Goal: Information Seeking & Learning: Learn about a topic

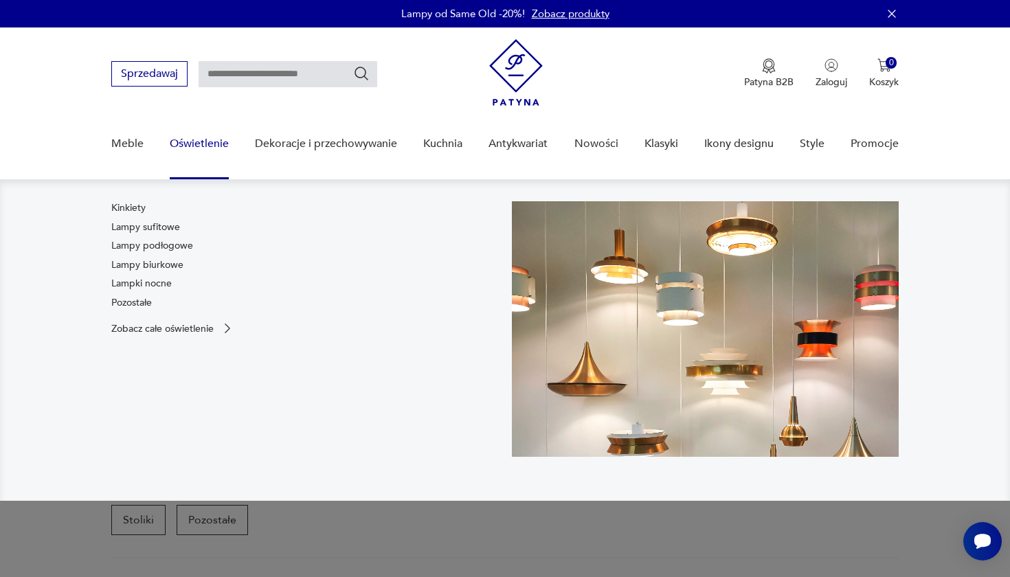
click at [186, 140] on link "Oświetlenie" at bounding box center [199, 144] width 59 height 53
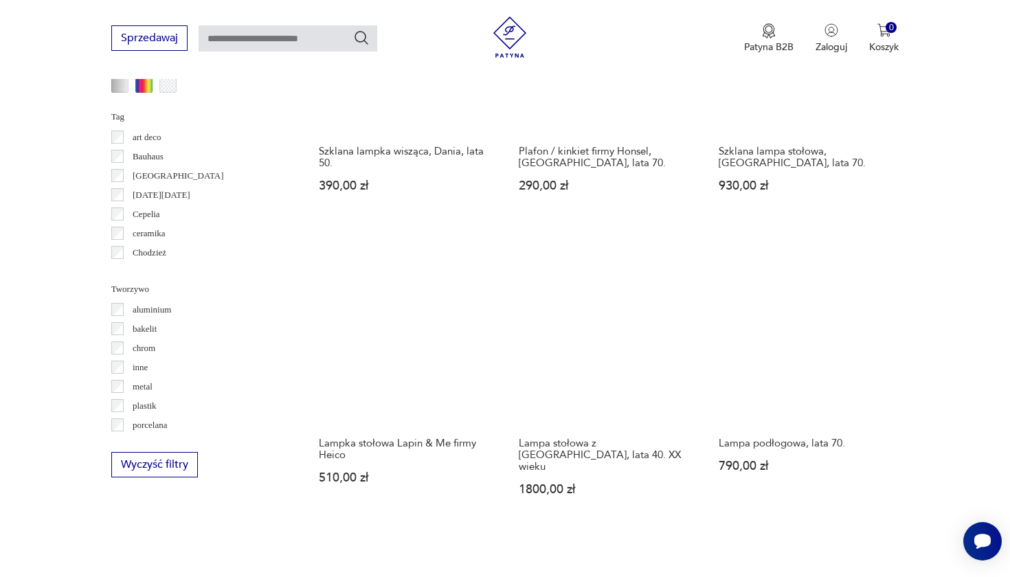
scroll to position [1243, 0]
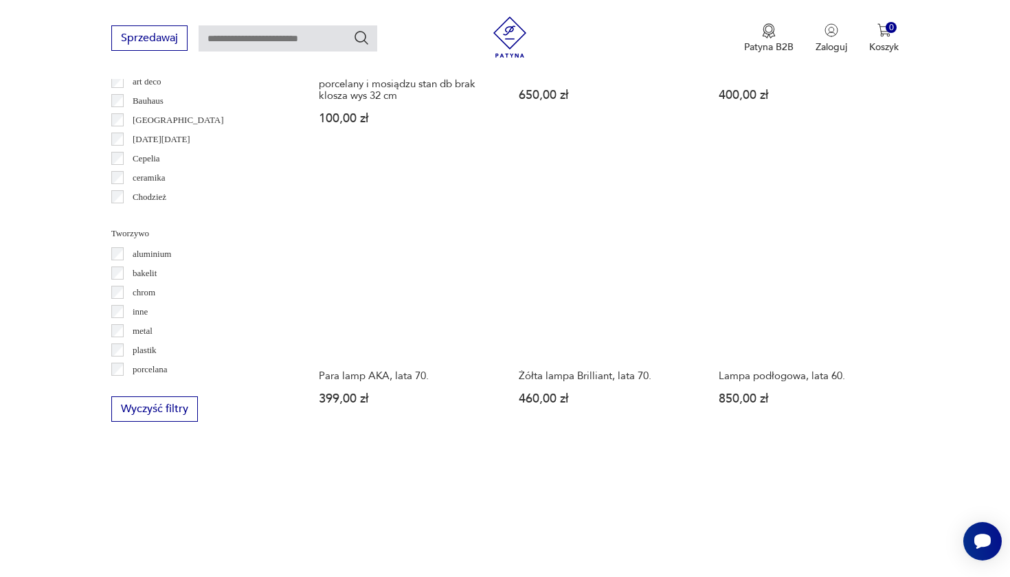
scroll to position [1294, 0]
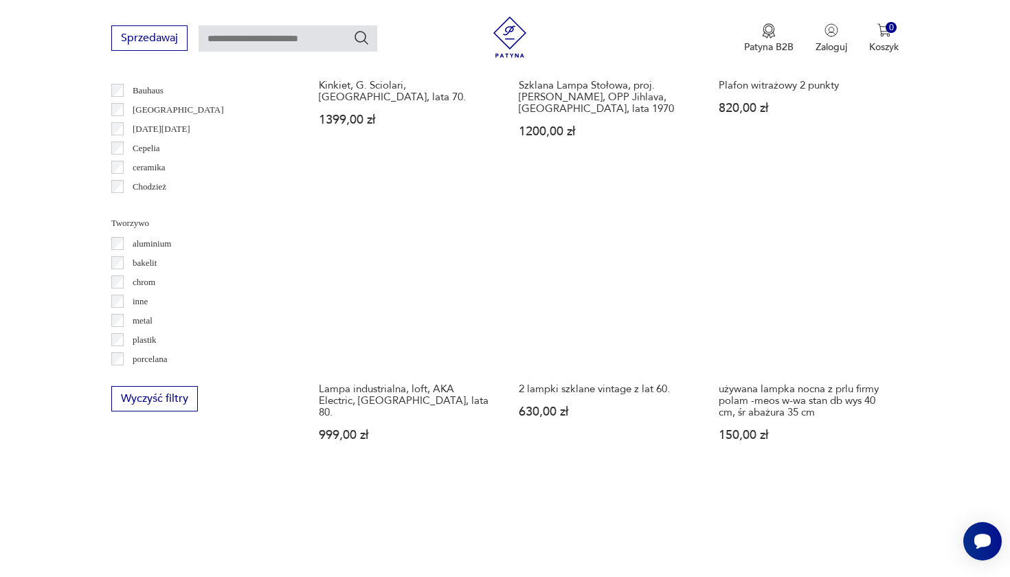
scroll to position [1304, 0]
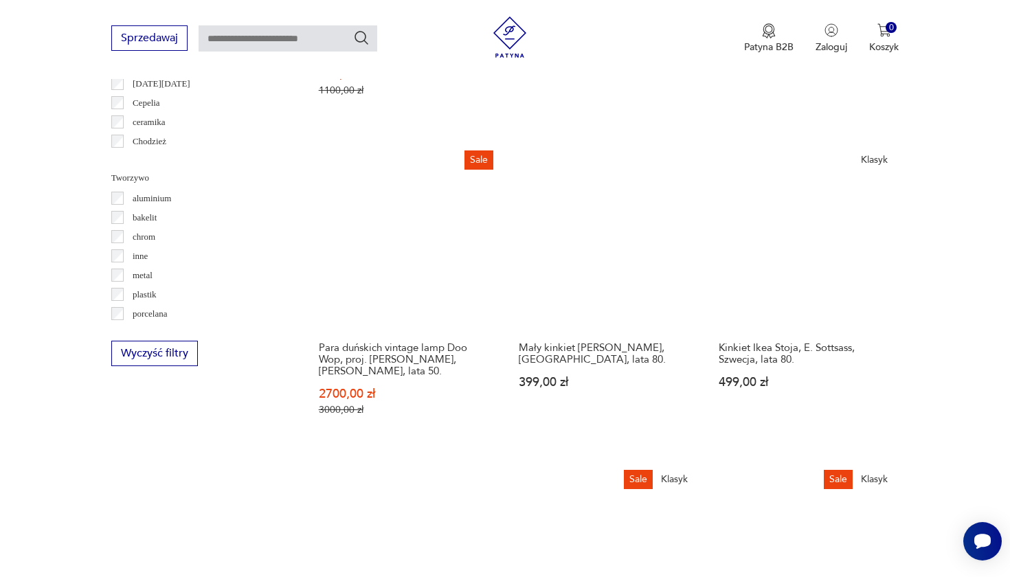
scroll to position [1349, 0]
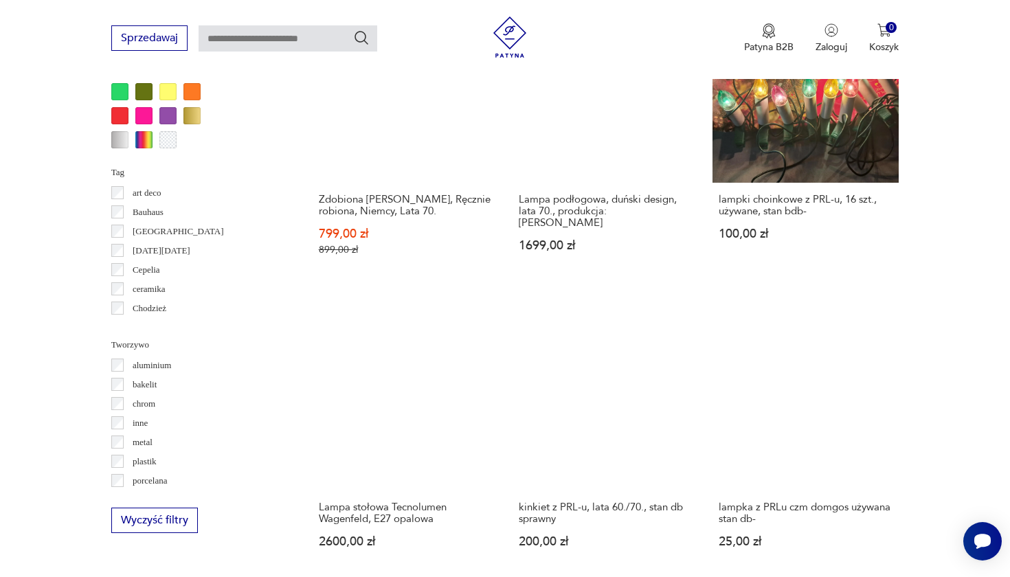
scroll to position [1214, 0]
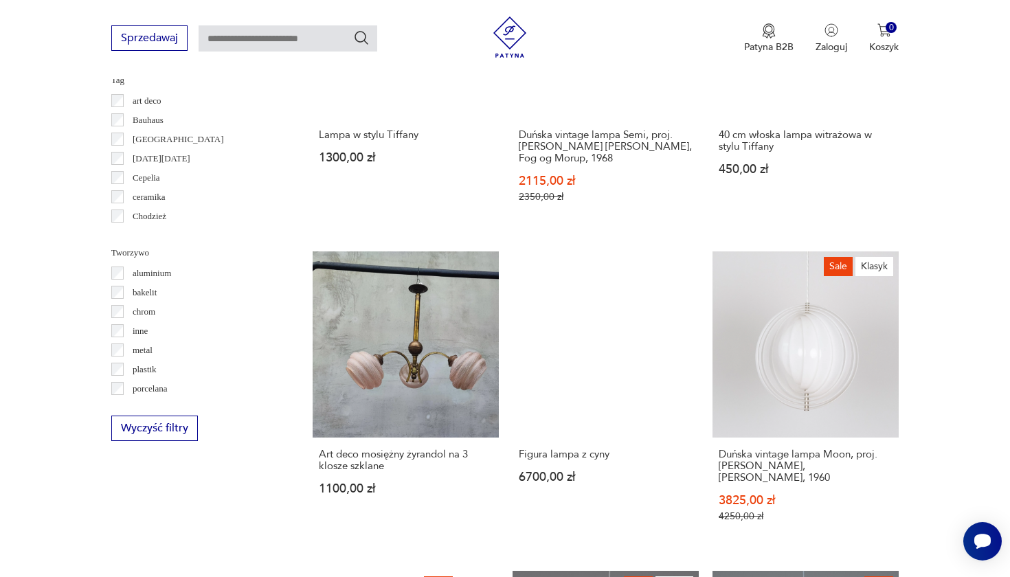
scroll to position [1279, 0]
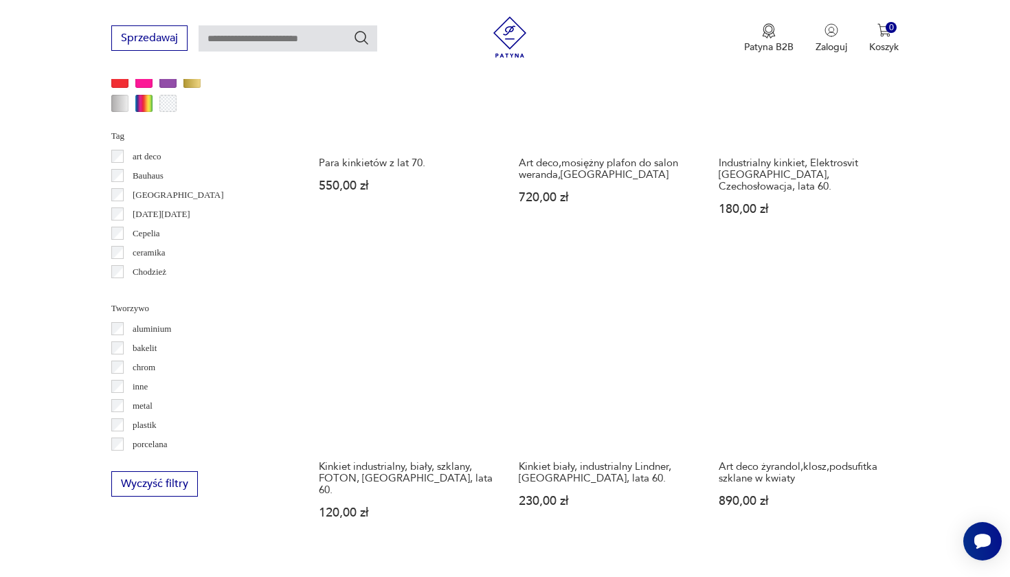
scroll to position [1224, 0]
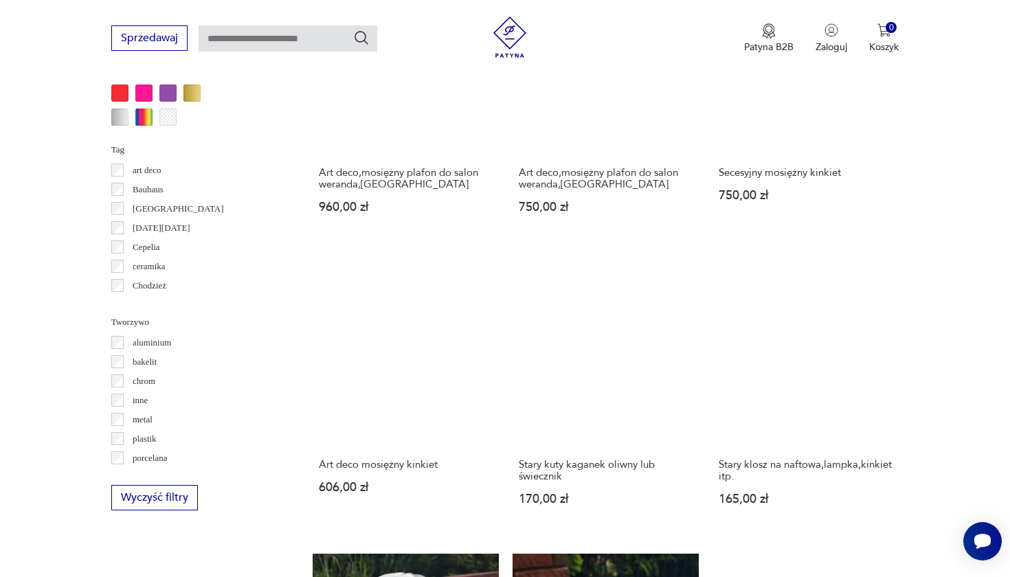
scroll to position [1210, 0]
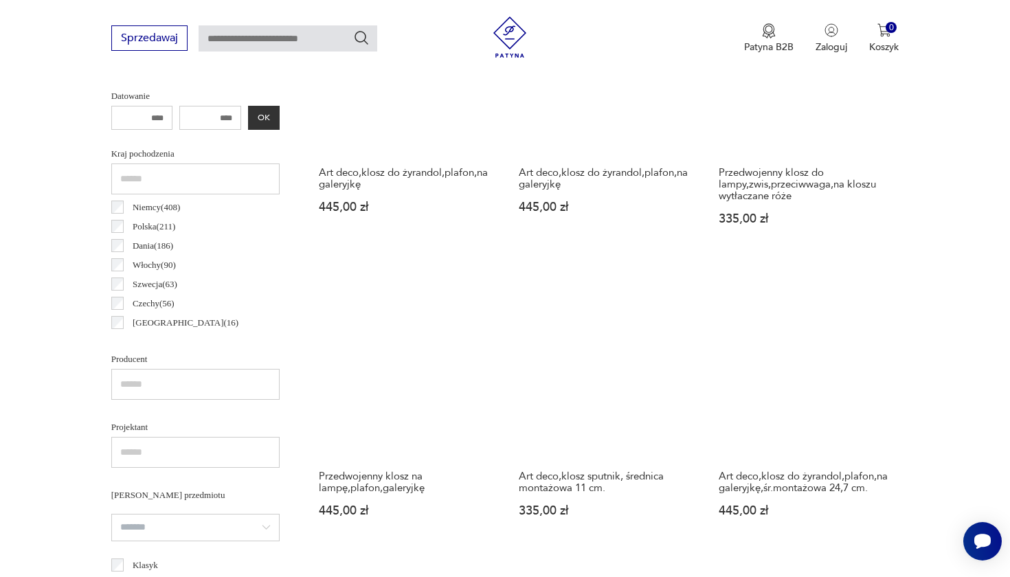
scroll to position [614, 0]
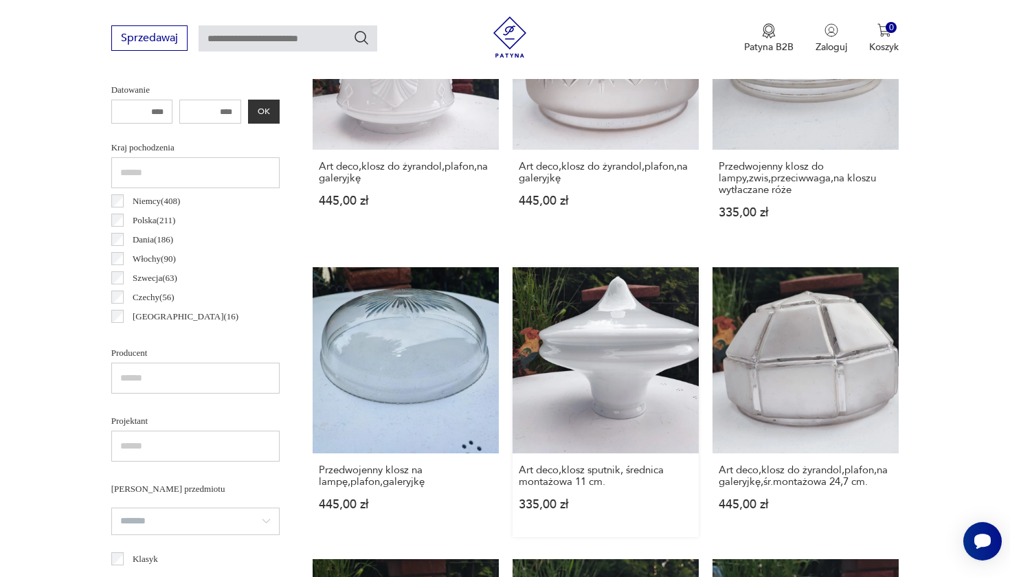
click at [513, 311] on link "Art deco,klosz sputnik, średnica montażowa 11 cm. 335,00 zł" at bounding box center [606, 402] width 186 height 270
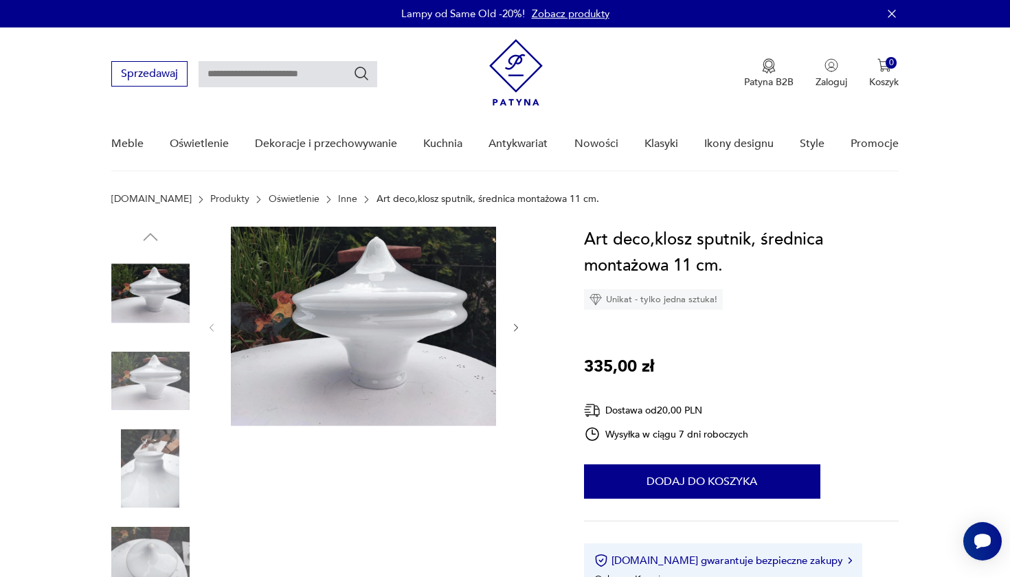
click at [157, 373] on img at bounding box center [150, 381] width 78 height 78
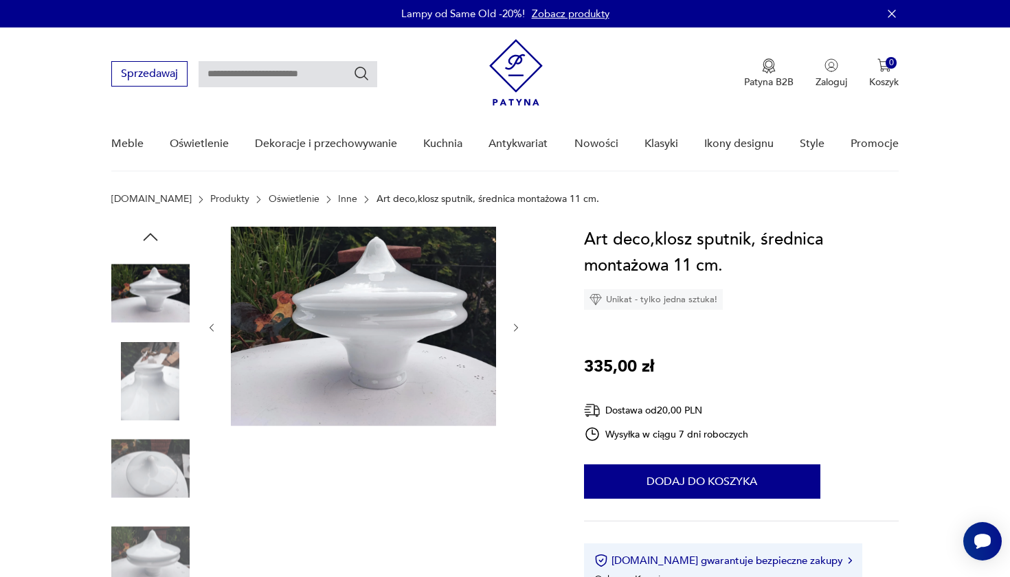
click at [154, 459] on img at bounding box center [150, 469] width 78 height 78
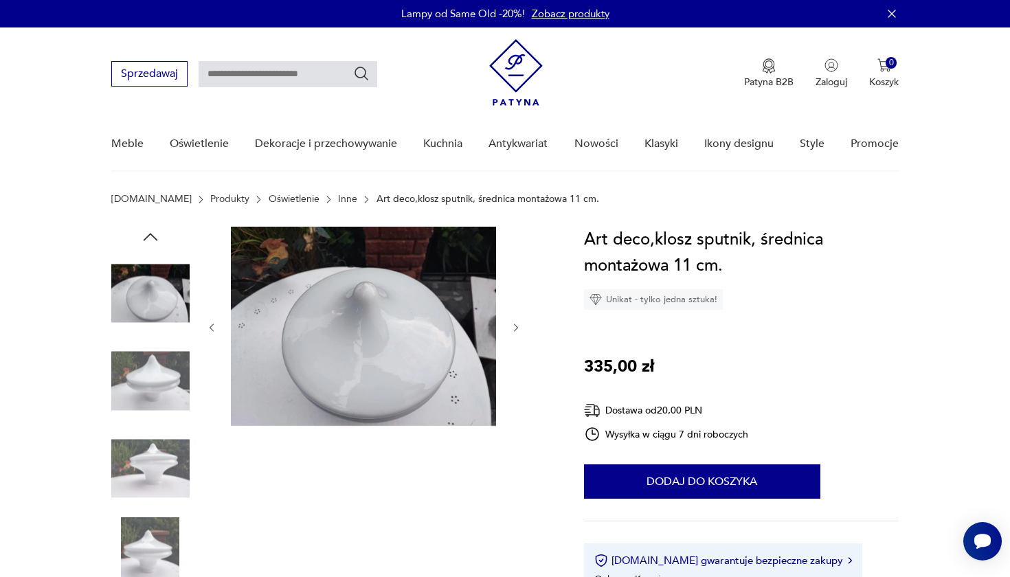
click at [158, 544] on img at bounding box center [150, 557] width 78 height 78
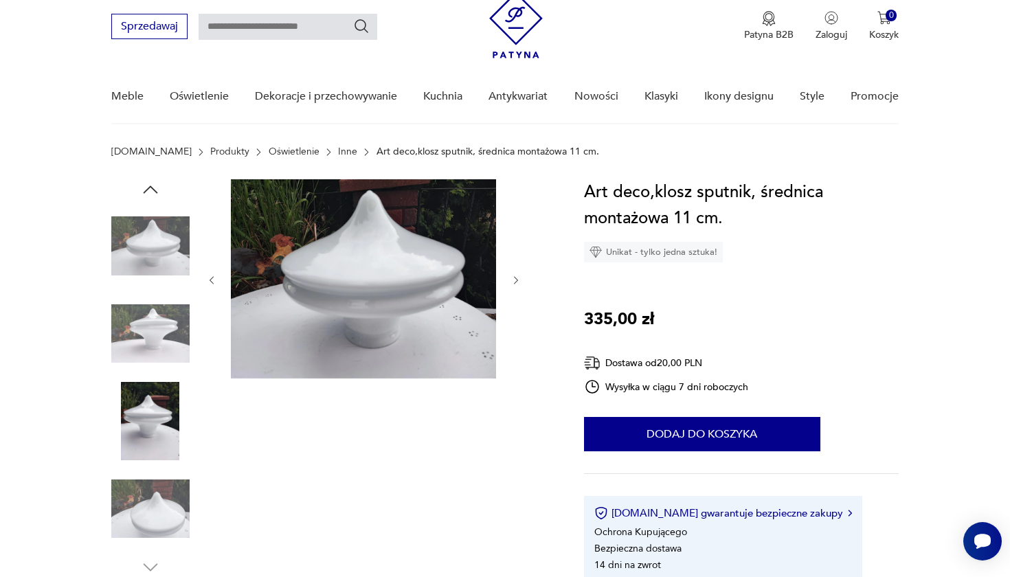
scroll to position [48, 0]
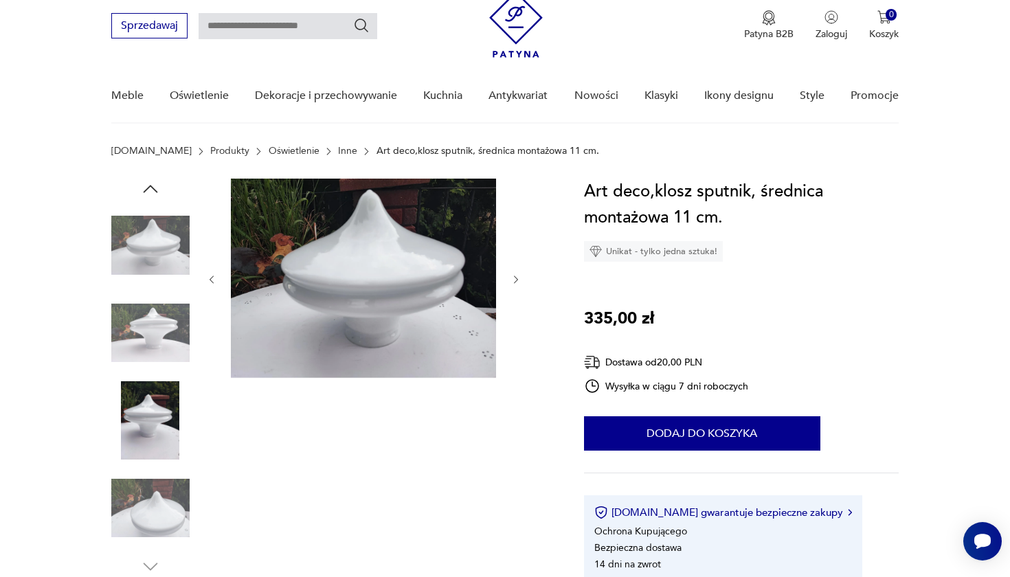
click at [162, 510] on img at bounding box center [150, 508] width 78 height 78
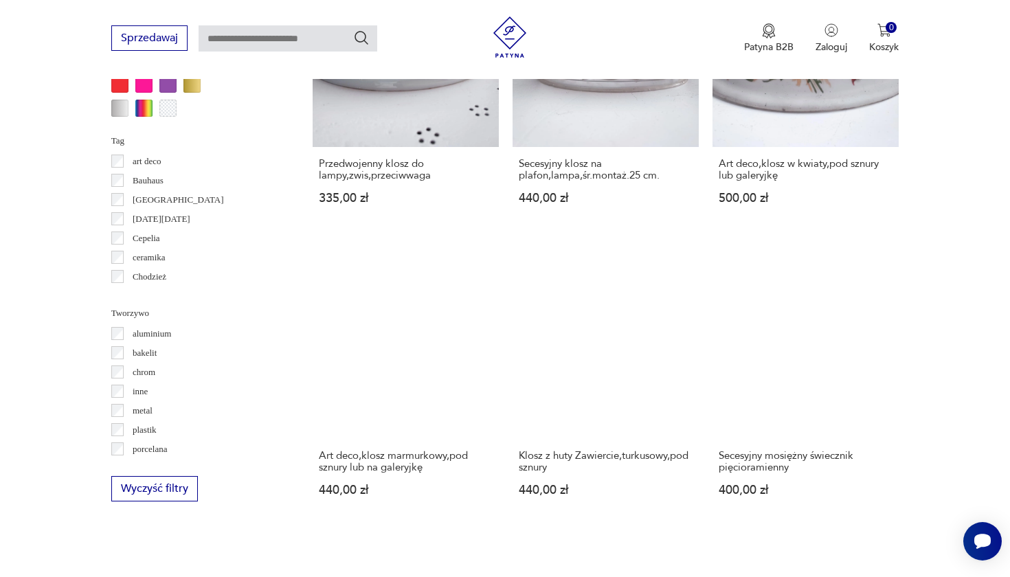
scroll to position [1223, 0]
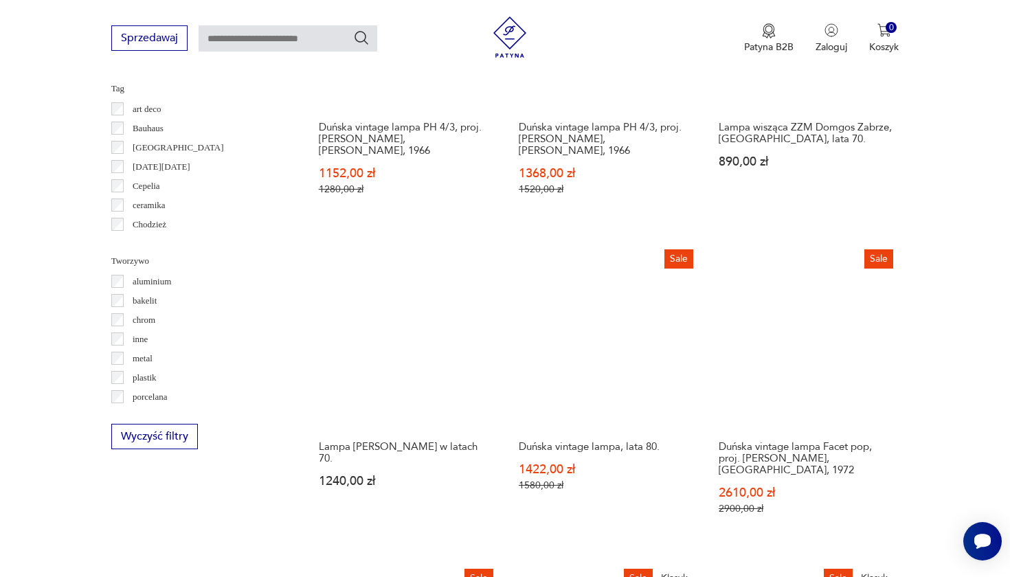
scroll to position [1274, 0]
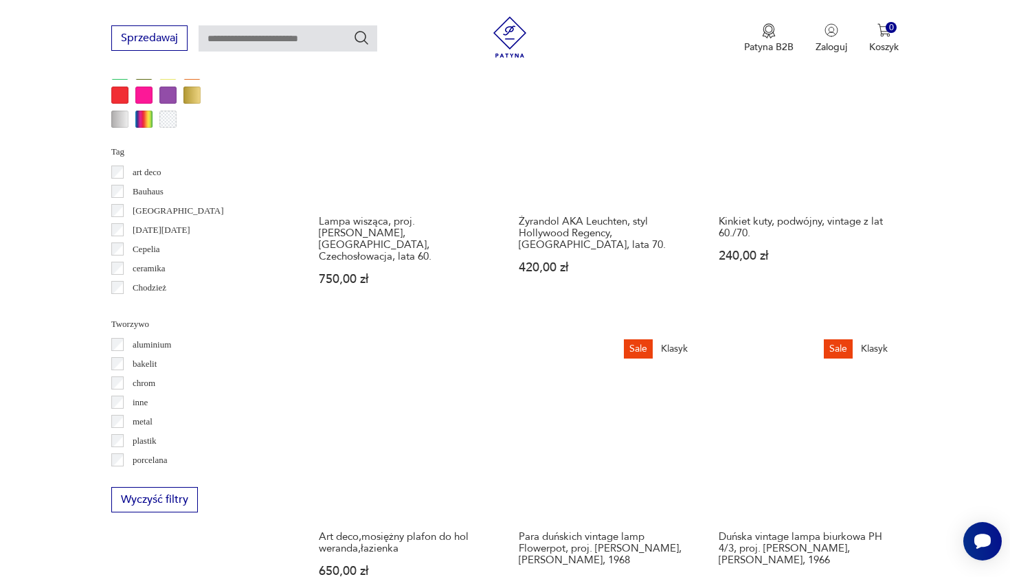
scroll to position [1203, 0]
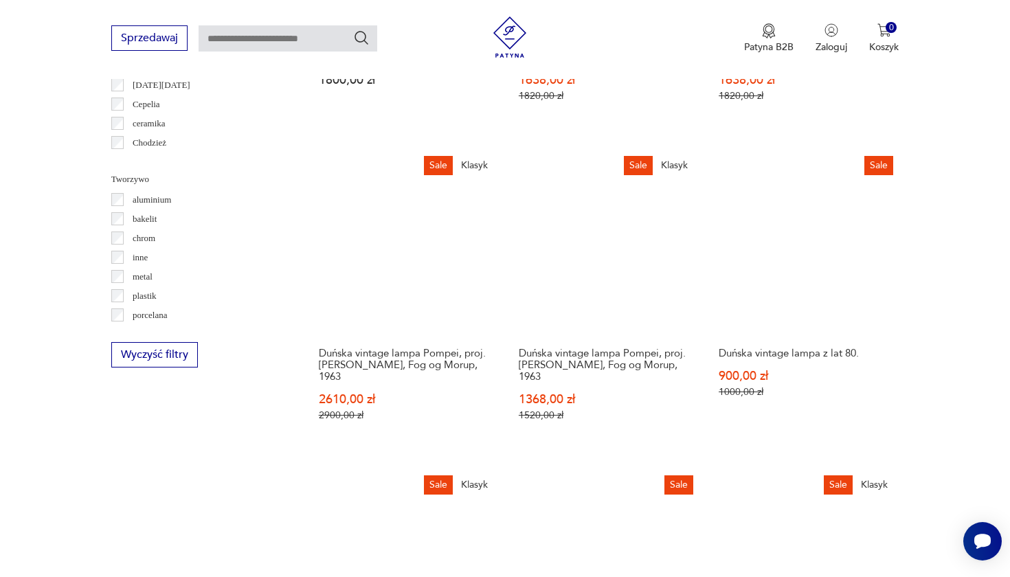
scroll to position [1349, 0]
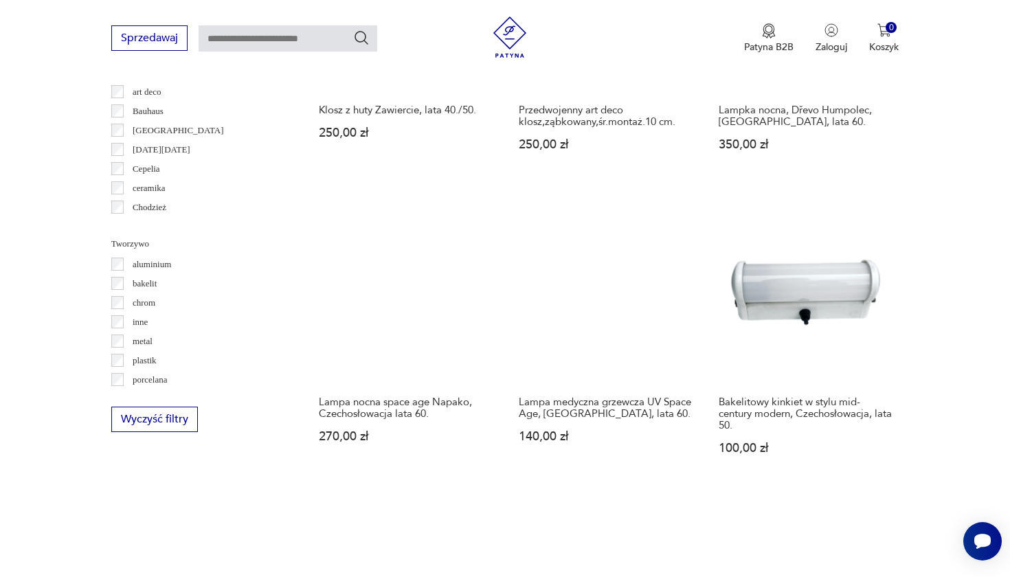
scroll to position [1283, 0]
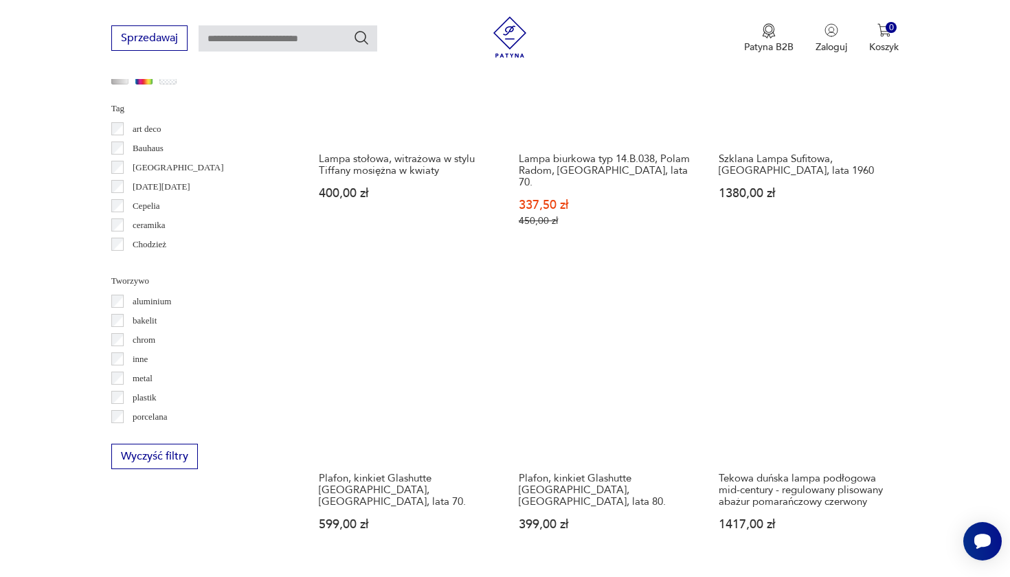
scroll to position [1264, 0]
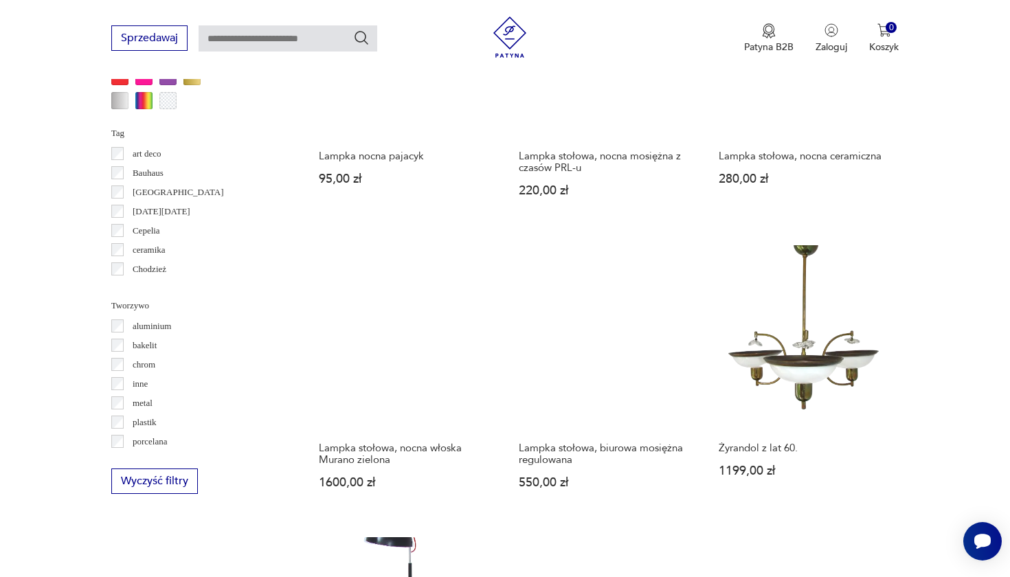
scroll to position [1223, 0]
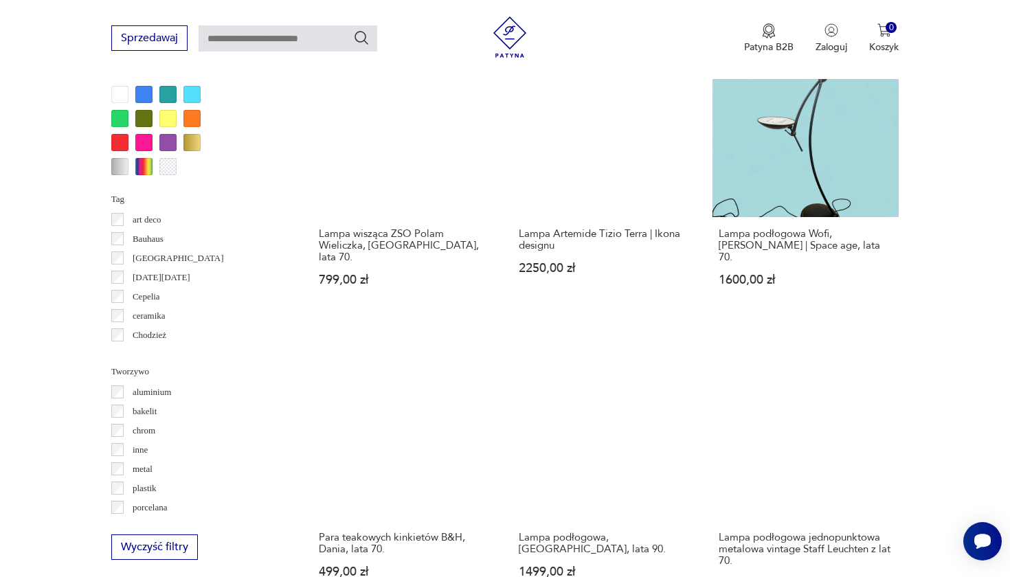
scroll to position [1155, 0]
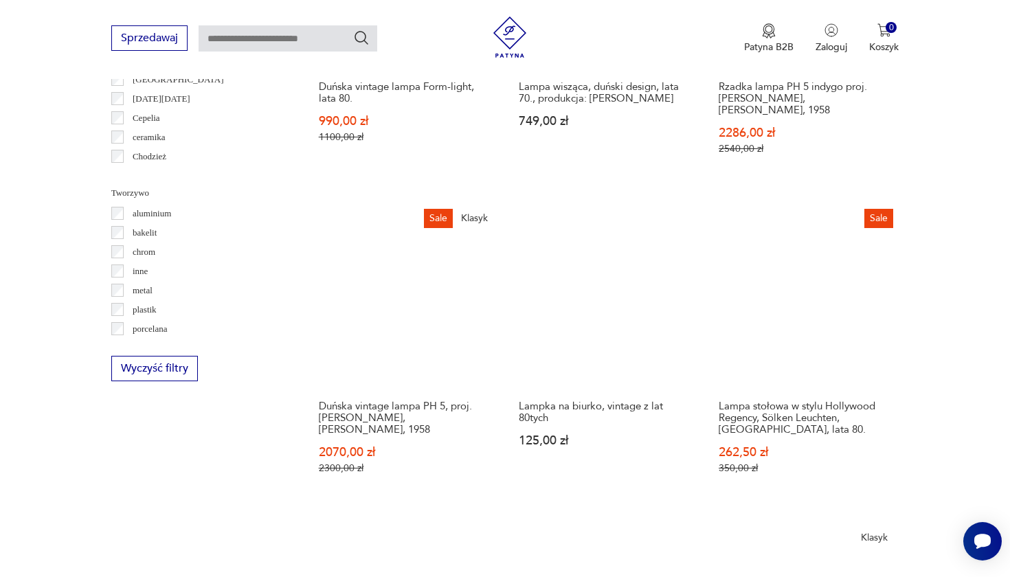
scroll to position [1335, 0]
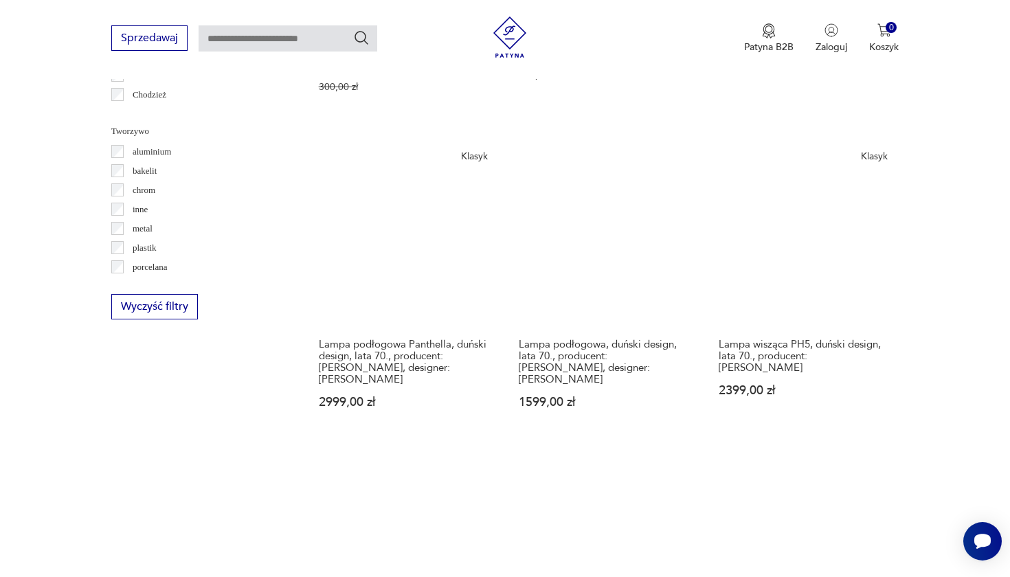
scroll to position [1404, 0]
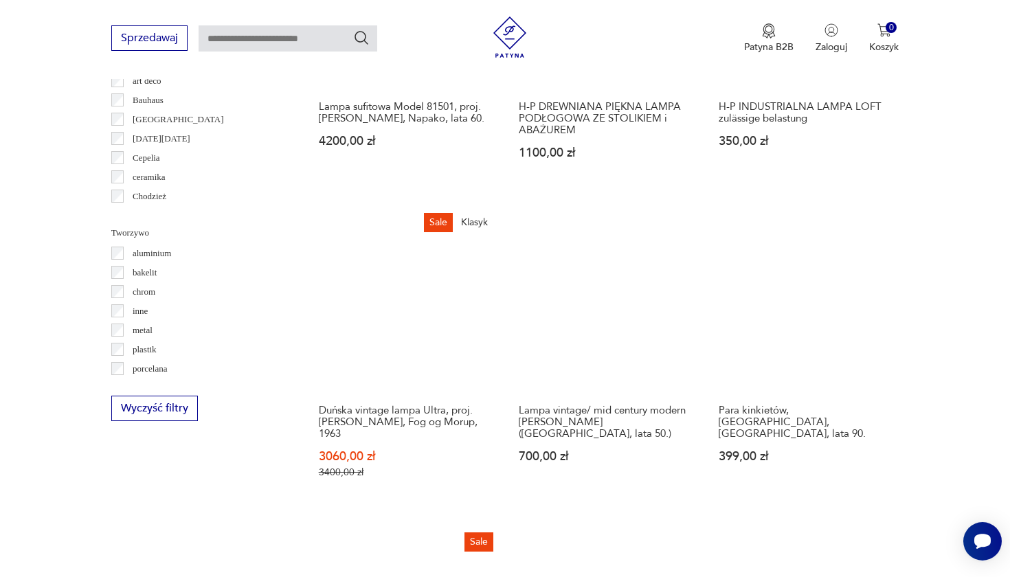
scroll to position [1311, 0]
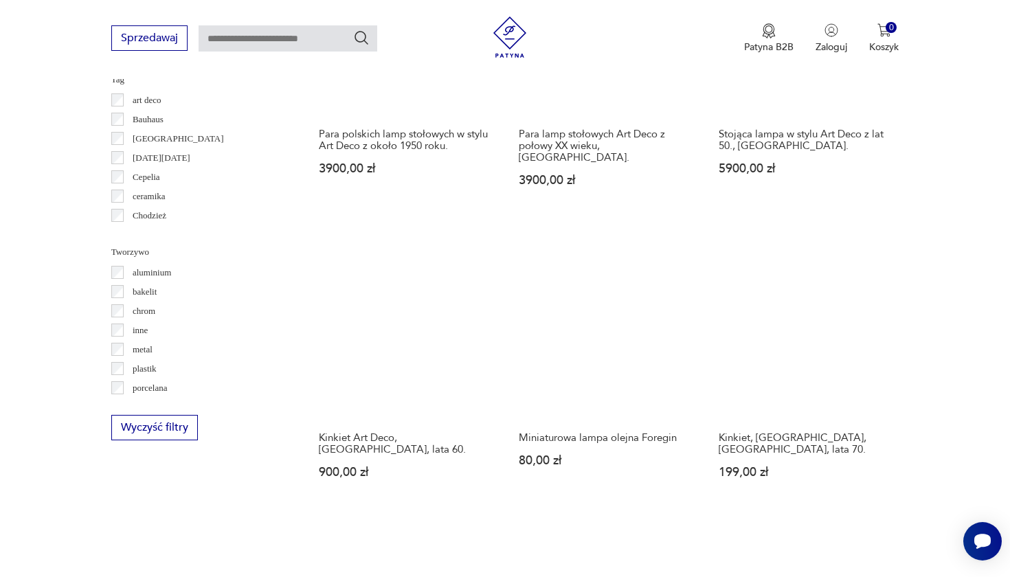
scroll to position [1276, 0]
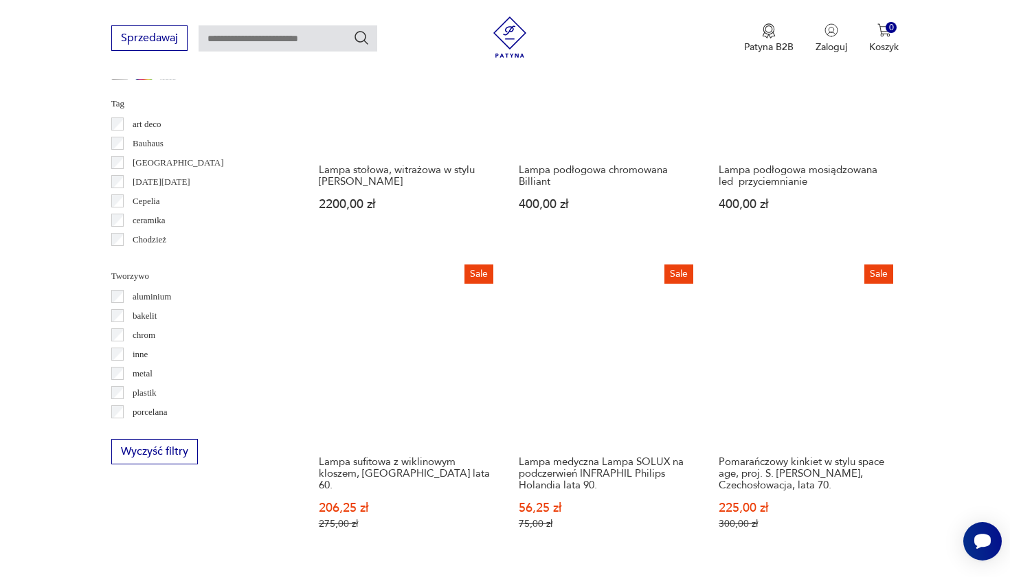
scroll to position [1251, 0]
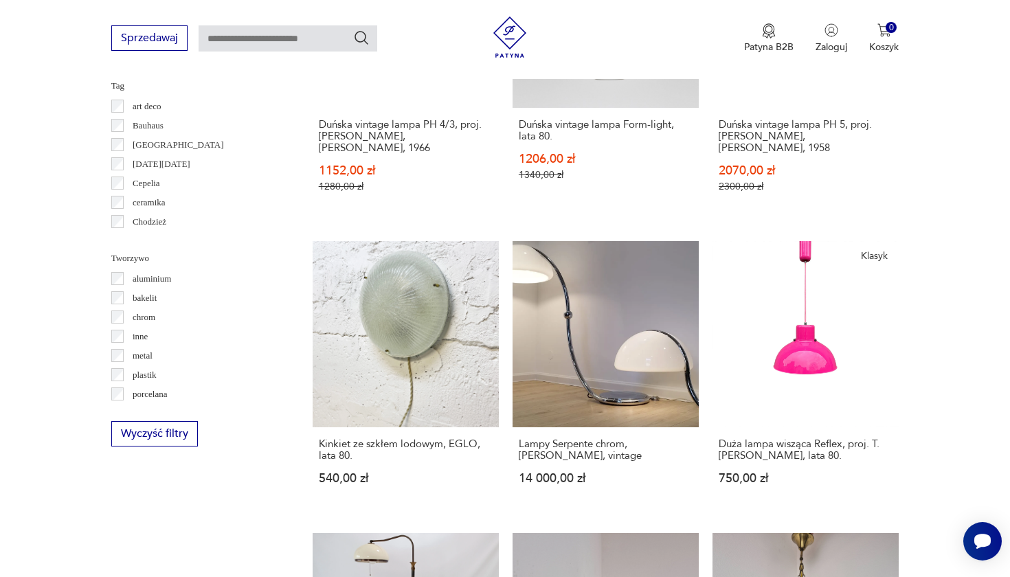
scroll to position [1269, 0]
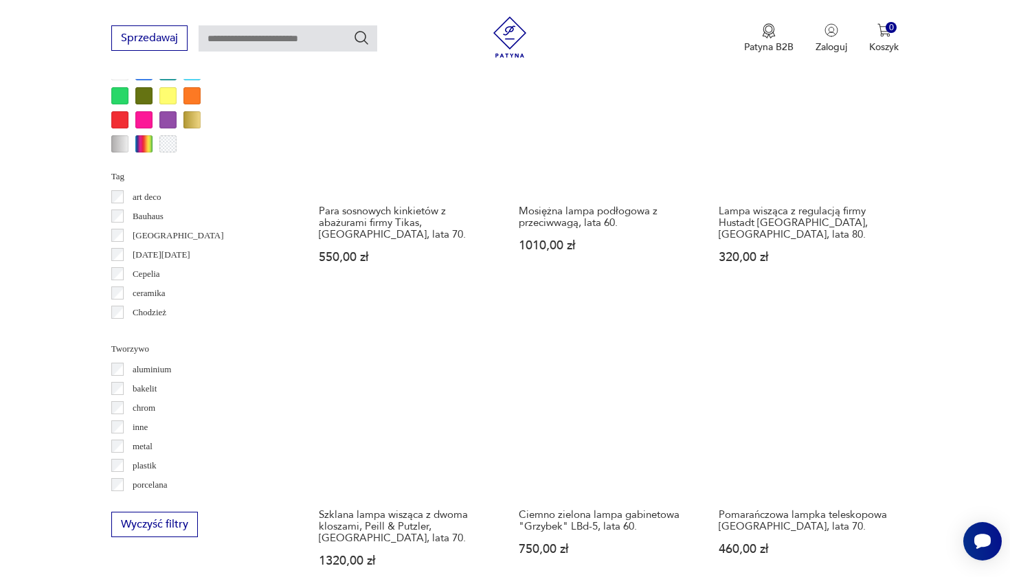
scroll to position [1201, 0]
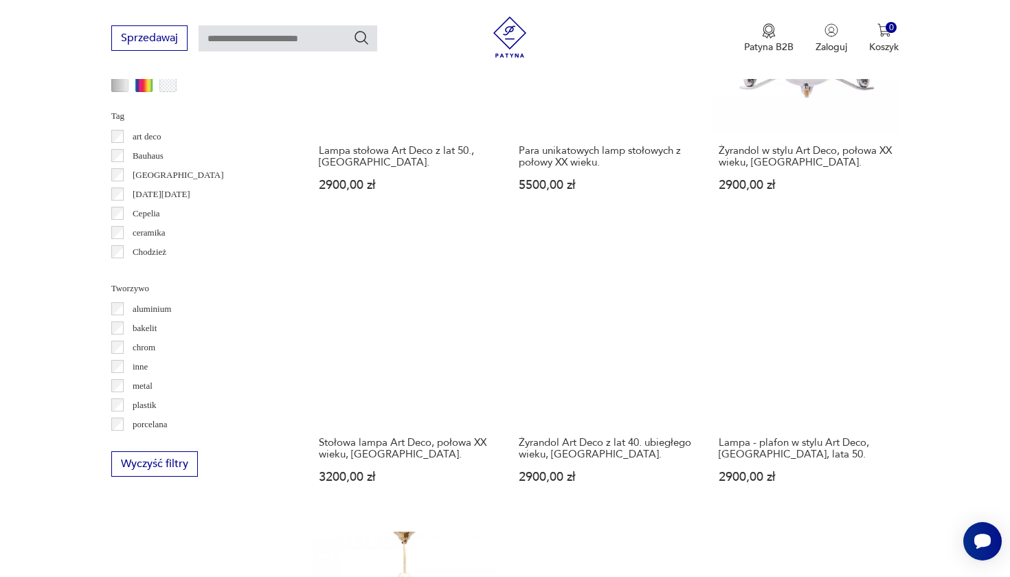
scroll to position [1241, 0]
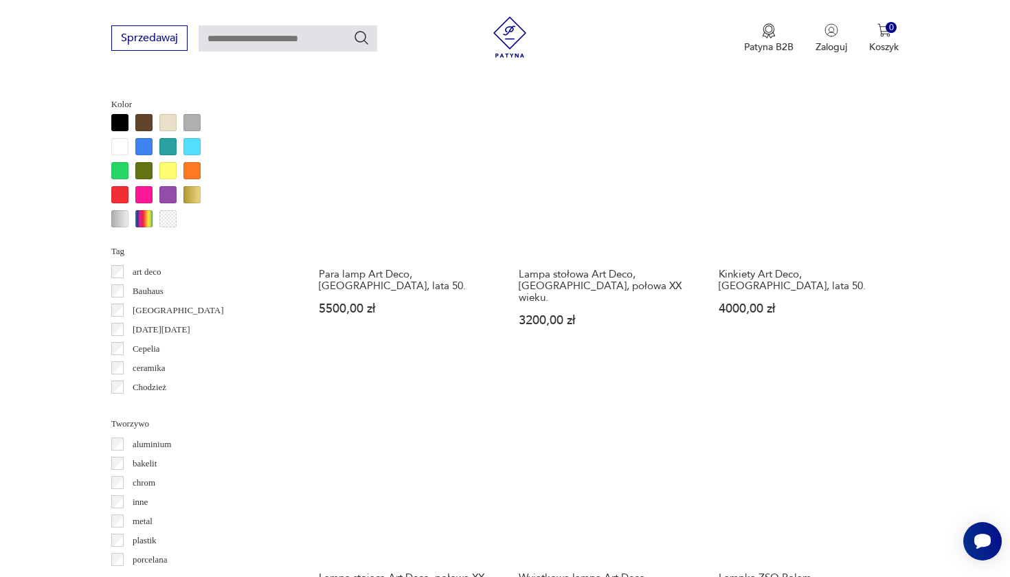
scroll to position [1130, 0]
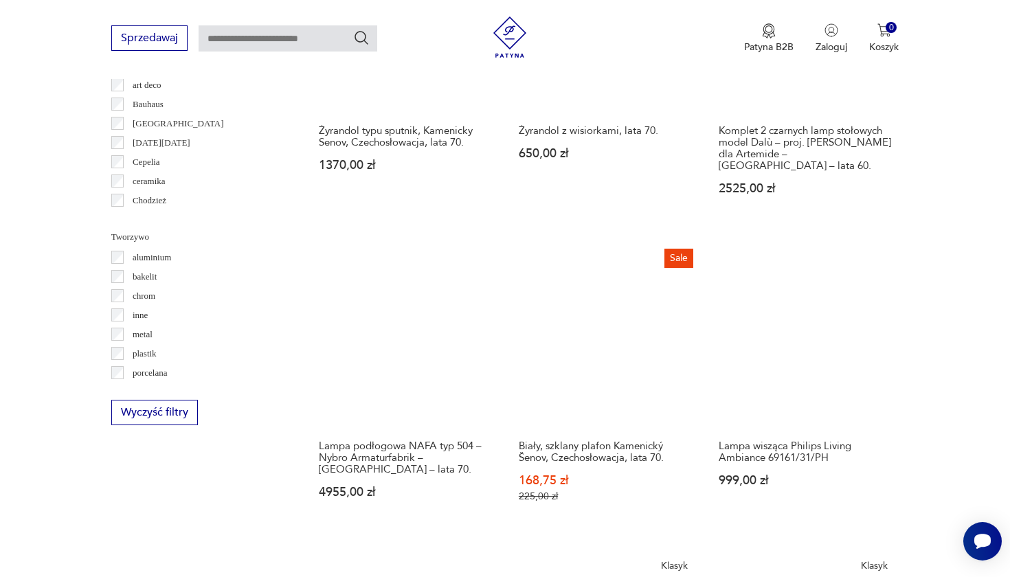
scroll to position [1298, 0]
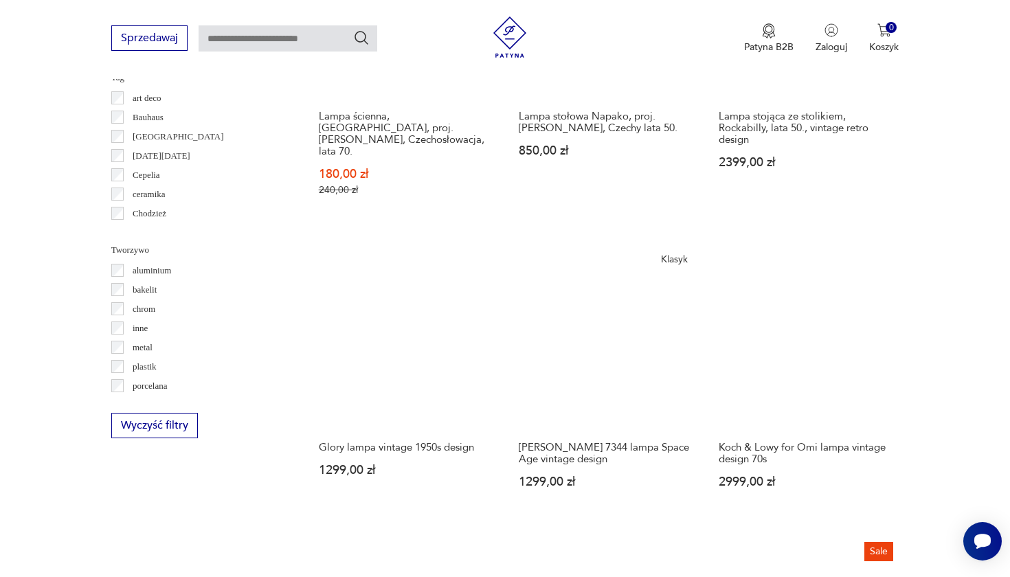
scroll to position [1309, 0]
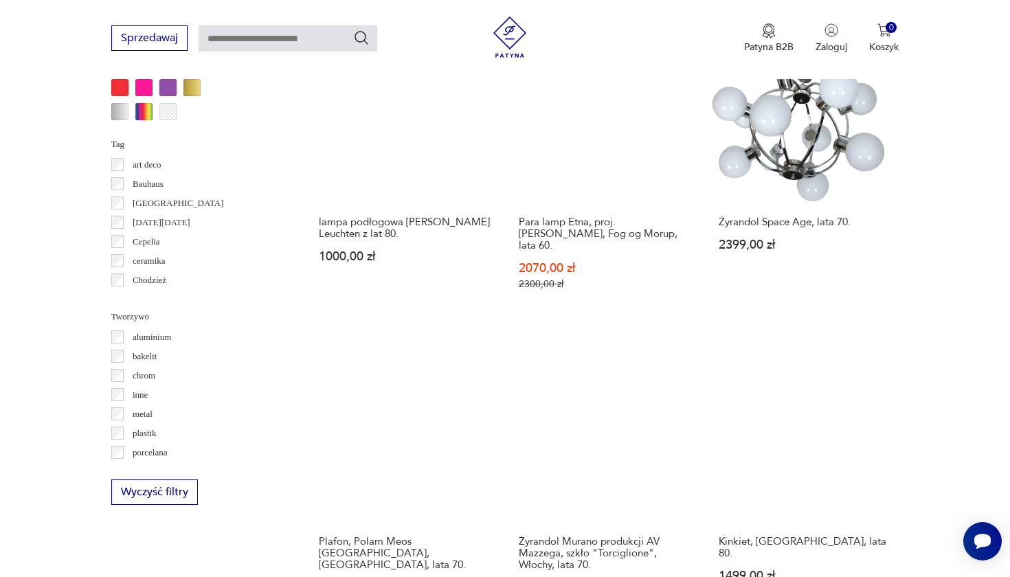
scroll to position [1221, 0]
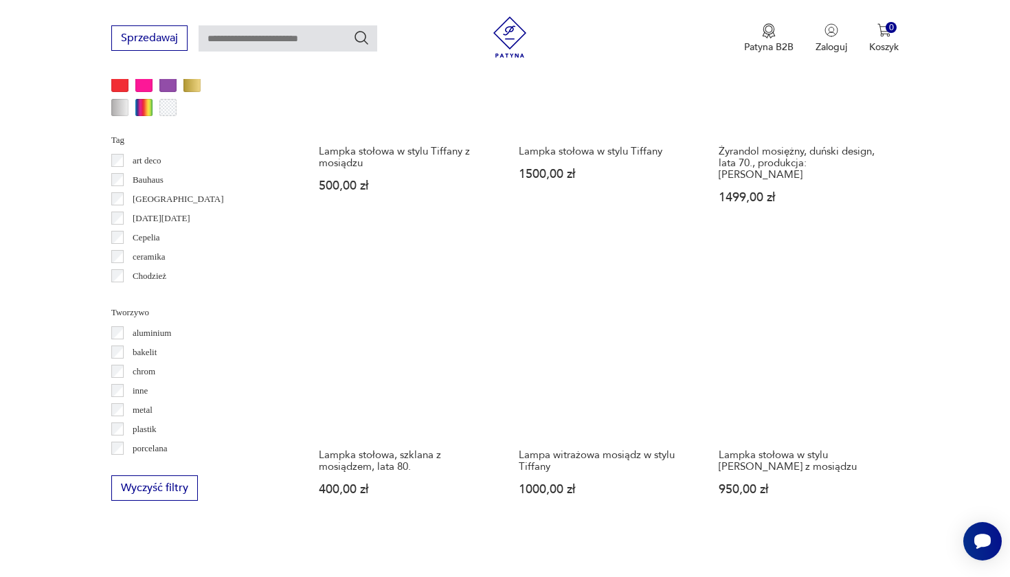
scroll to position [1238, 0]
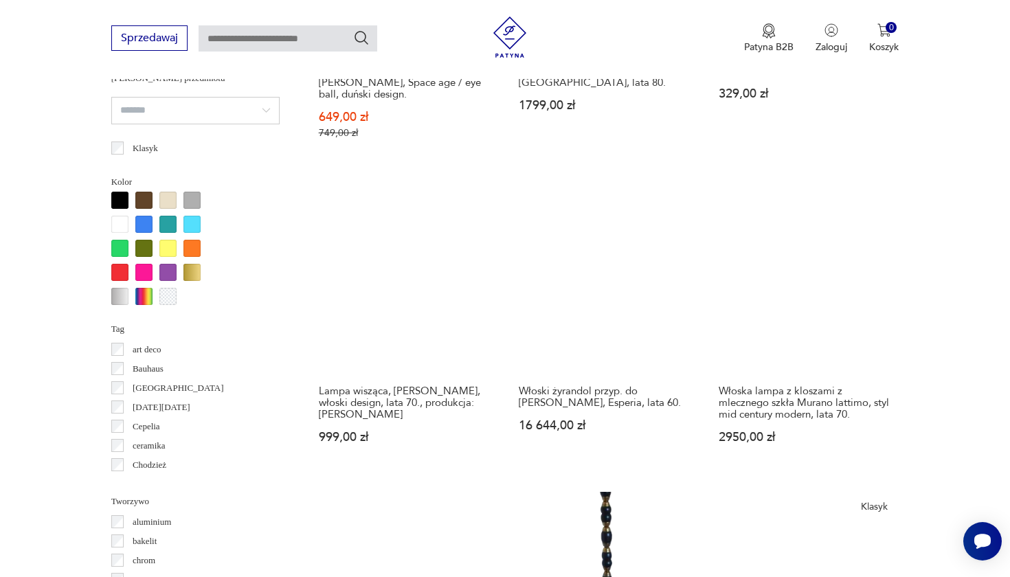
scroll to position [1012, 0]
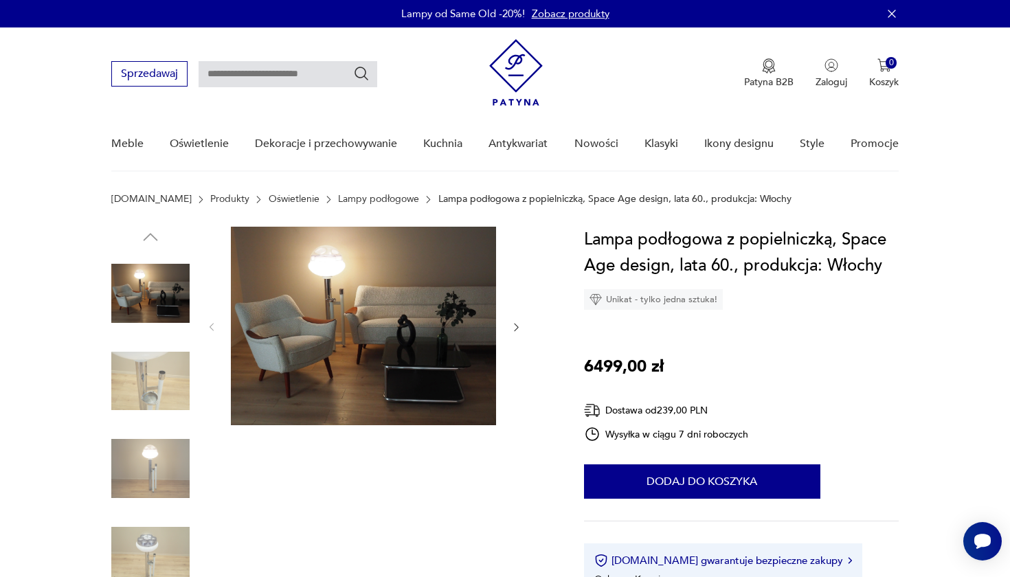
click at [155, 379] on img at bounding box center [150, 381] width 78 height 78
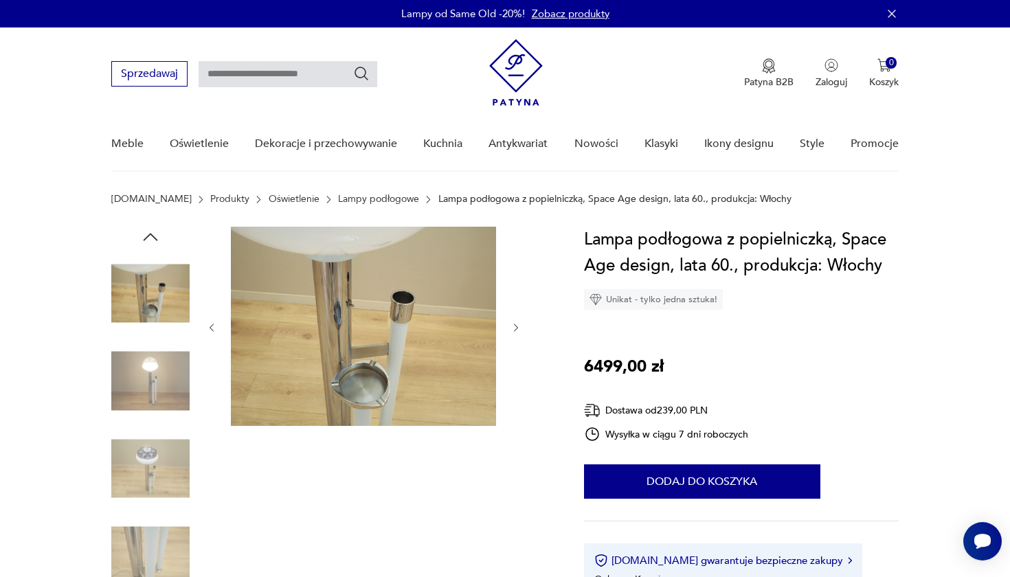
click at [169, 462] on img at bounding box center [150, 469] width 78 height 78
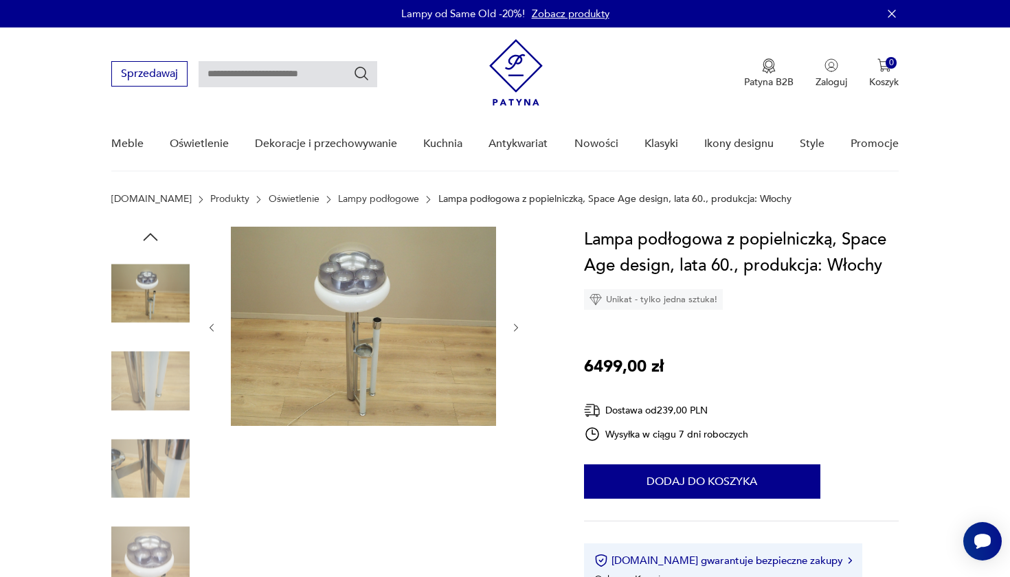
click at [162, 487] on img at bounding box center [150, 469] width 78 height 78
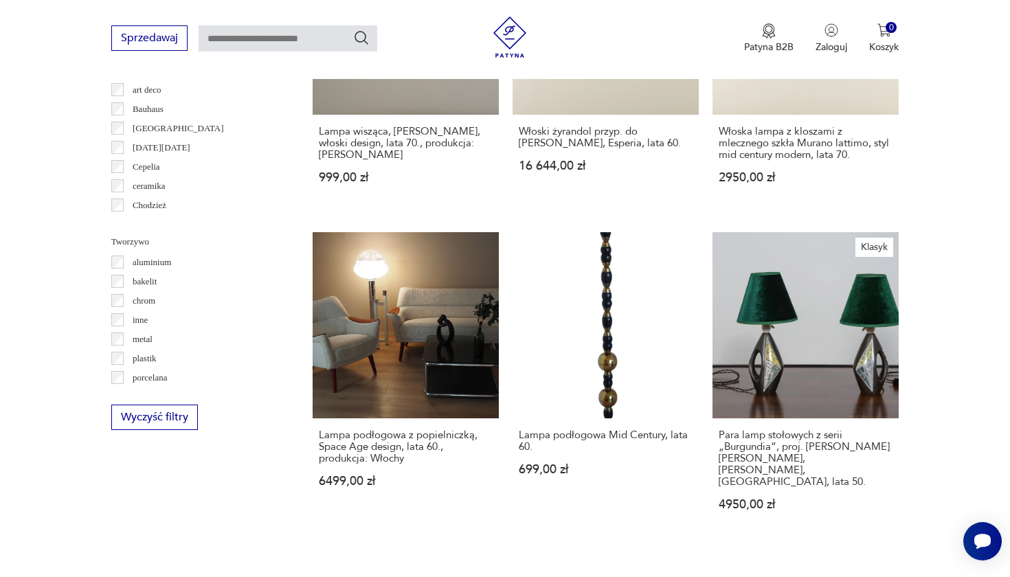
scroll to position [1288, 0]
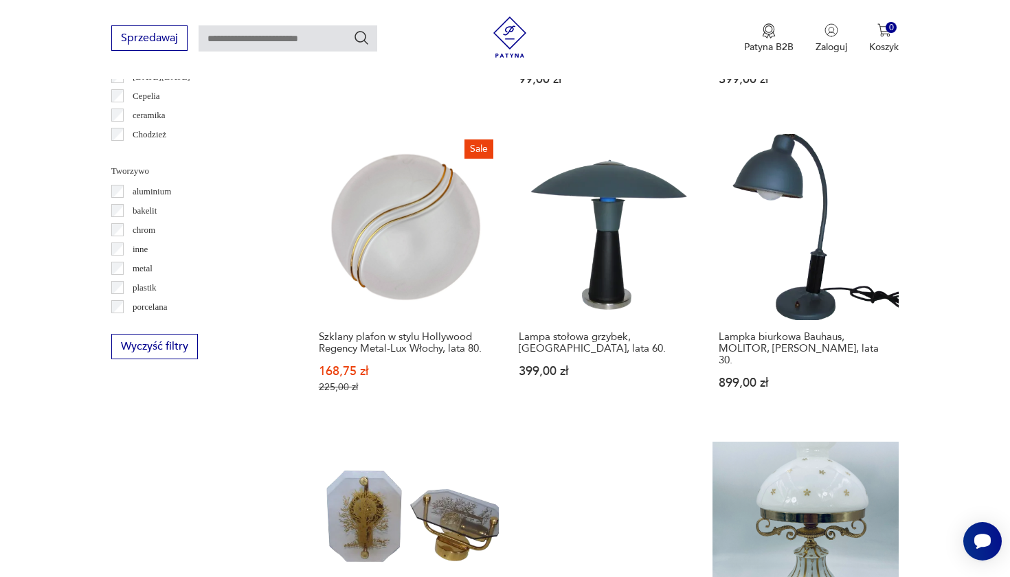
scroll to position [1364, 0]
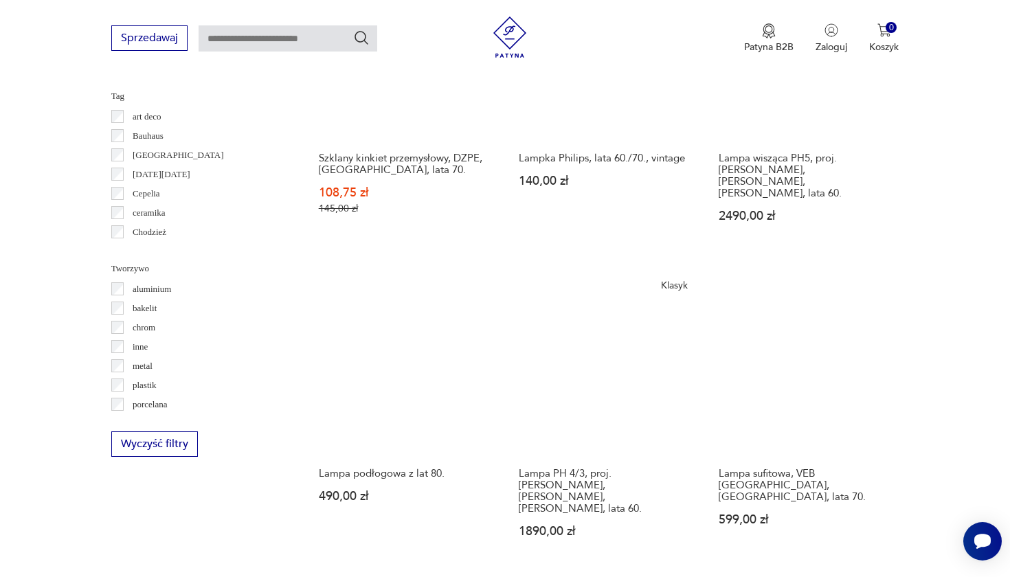
scroll to position [1260, 0]
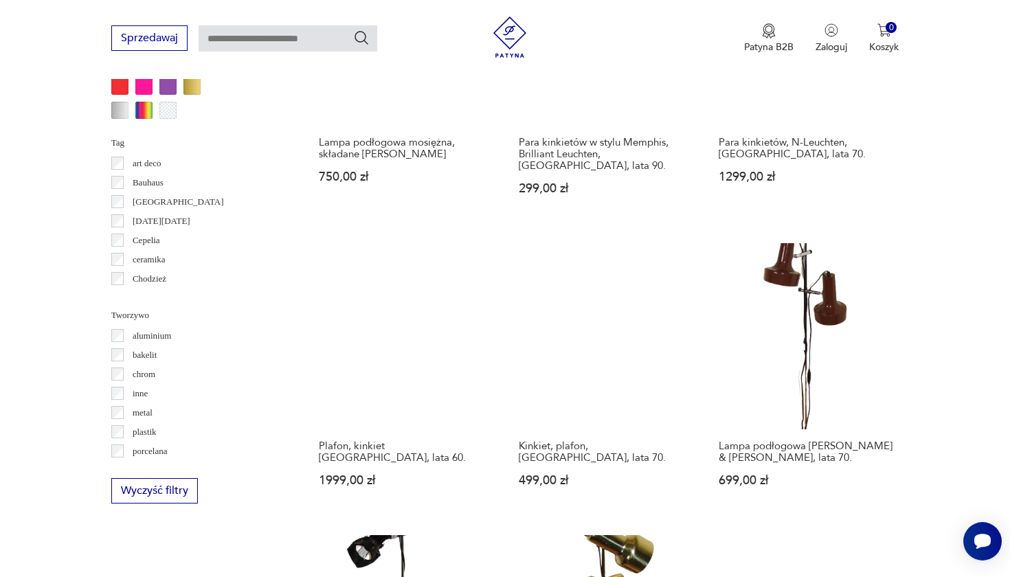
scroll to position [1214, 0]
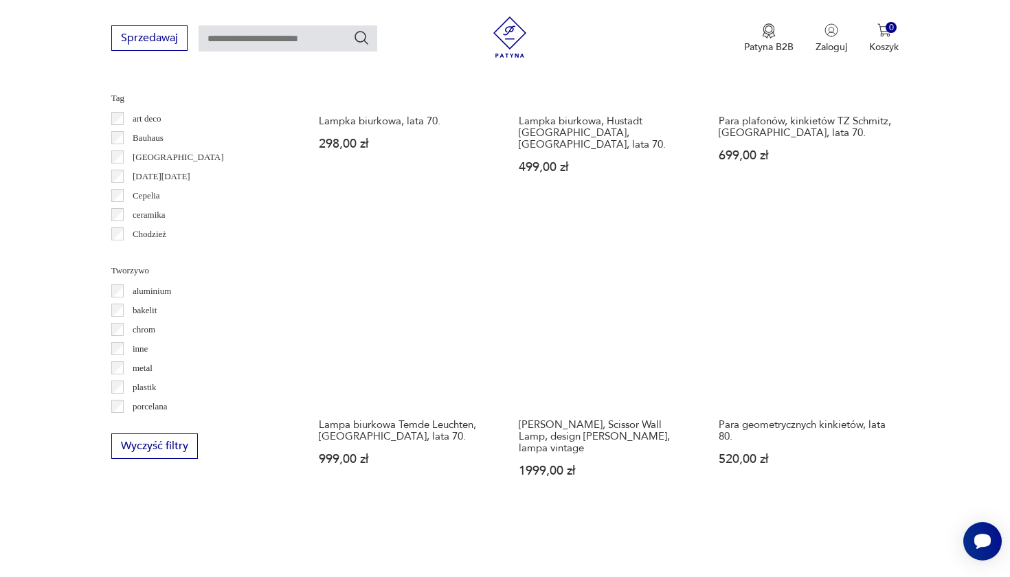
scroll to position [1259, 0]
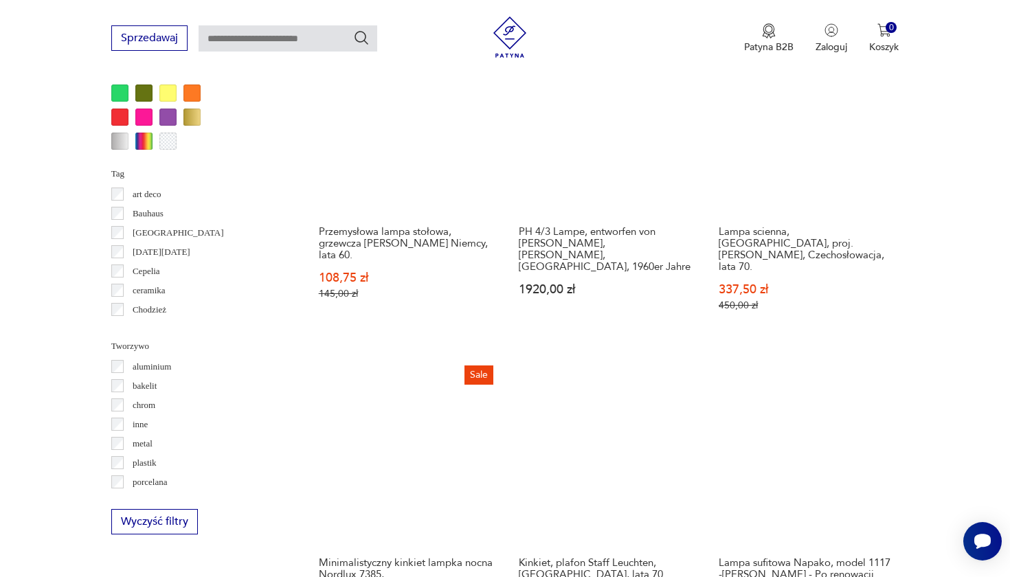
scroll to position [1247, 0]
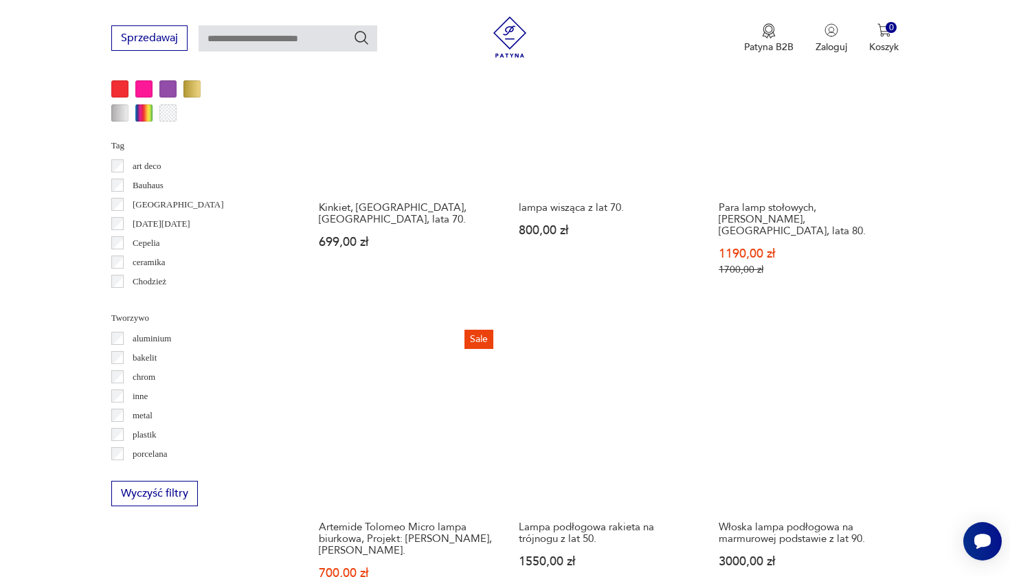
scroll to position [1211, 0]
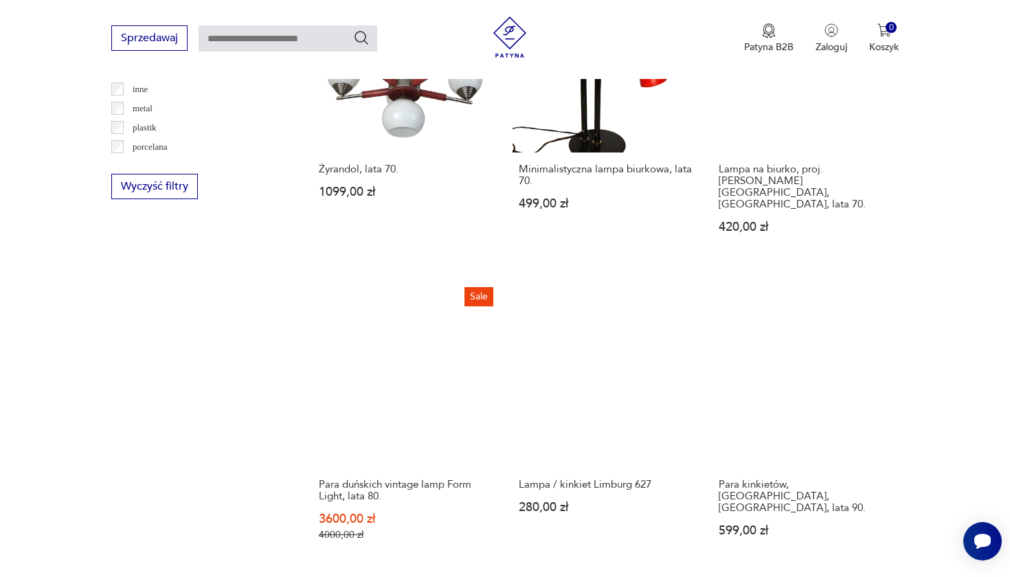
scroll to position [1518, 0]
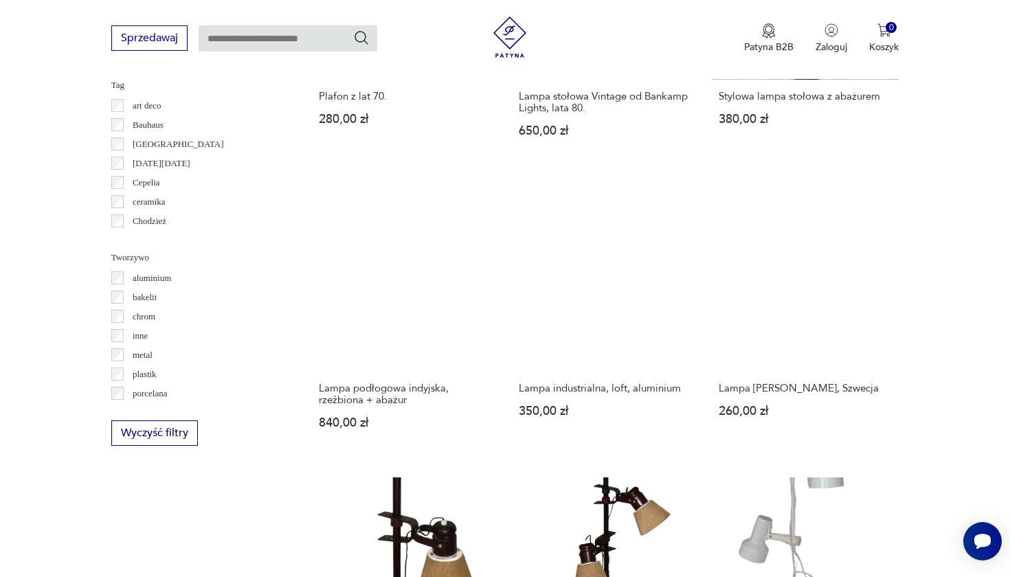
scroll to position [1311, 0]
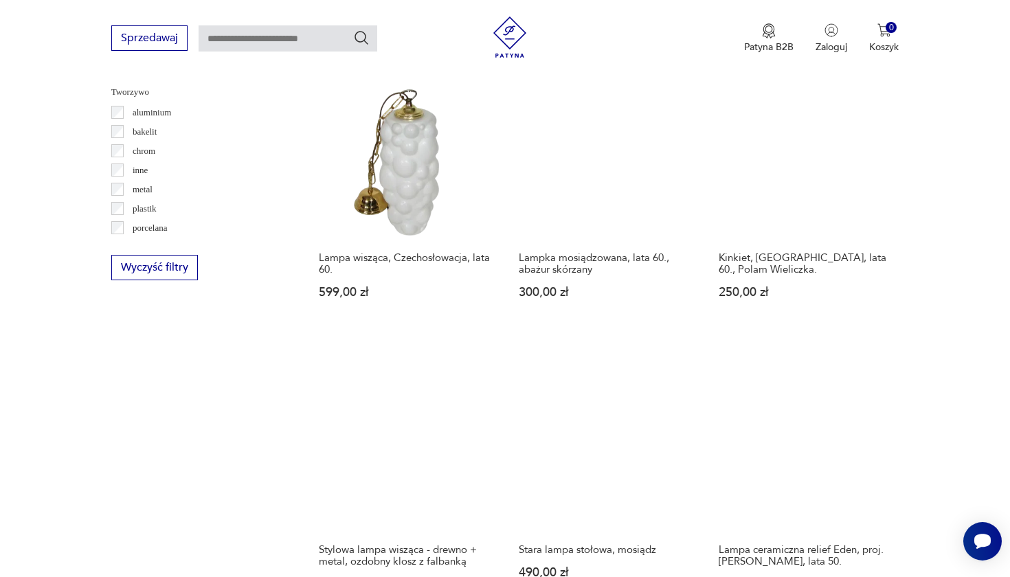
scroll to position [1463, 0]
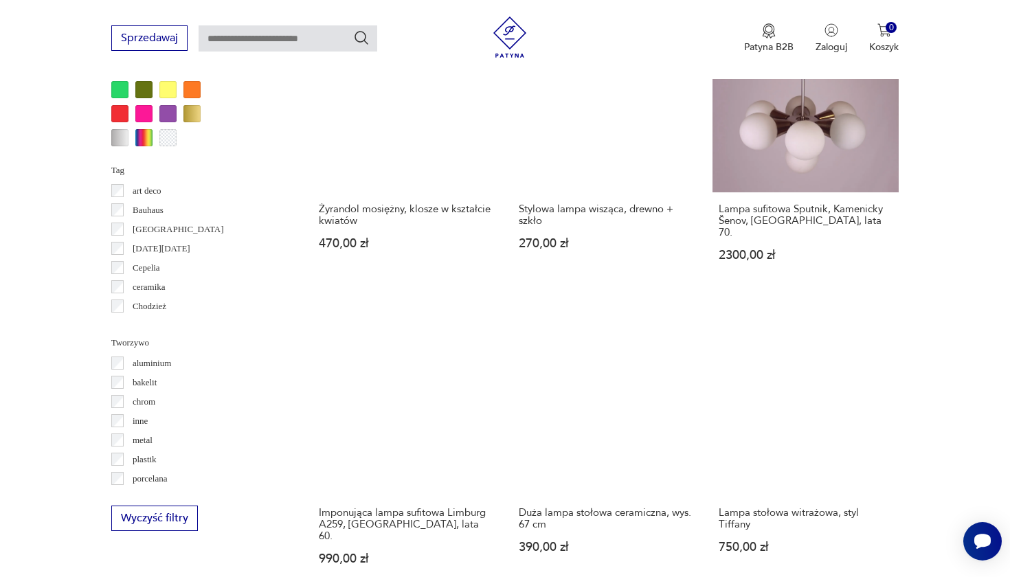
scroll to position [1184, 0]
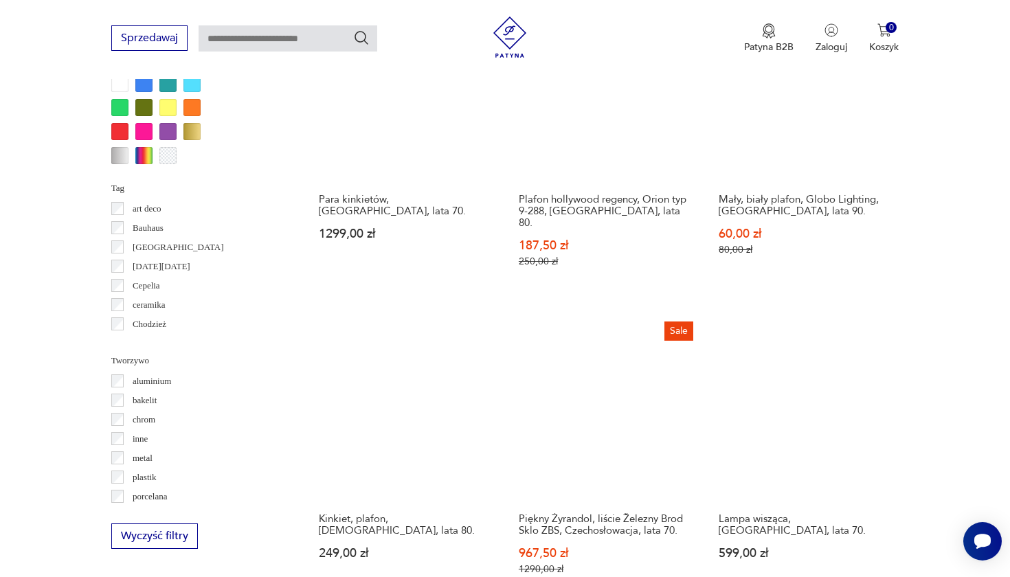
scroll to position [1188, 0]
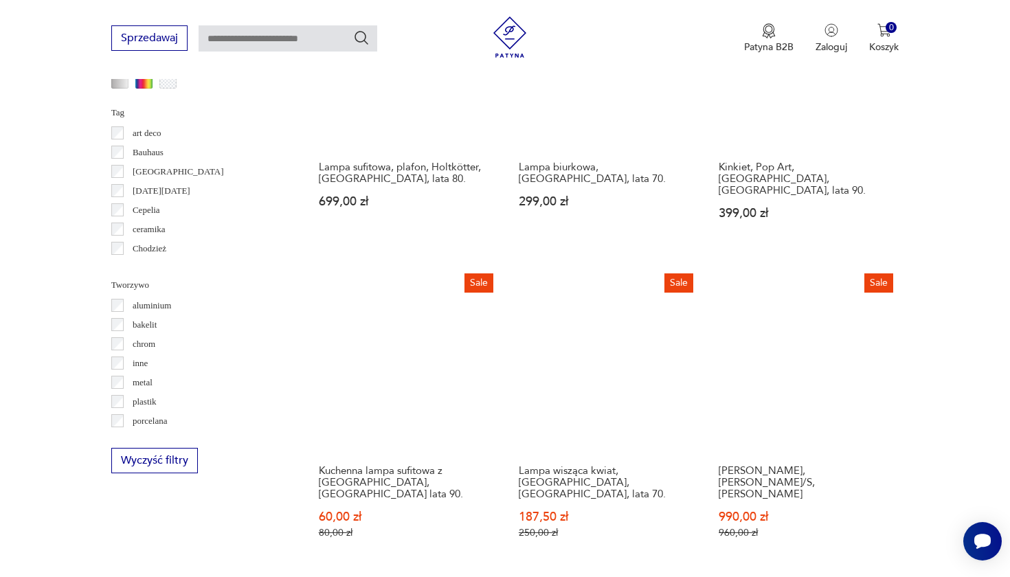
scroll to position [1269, 0]
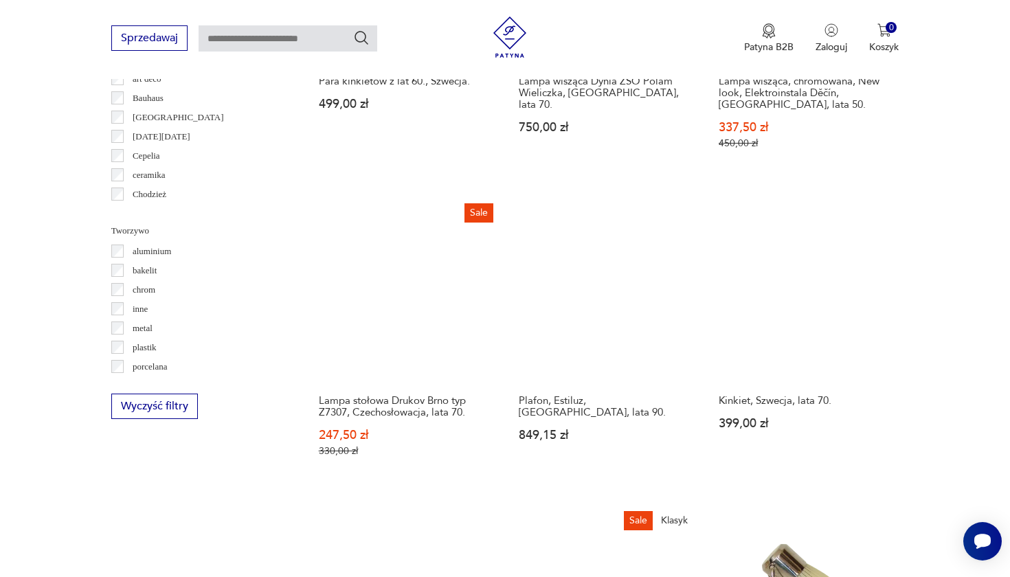
scroll to position [1299, 0]
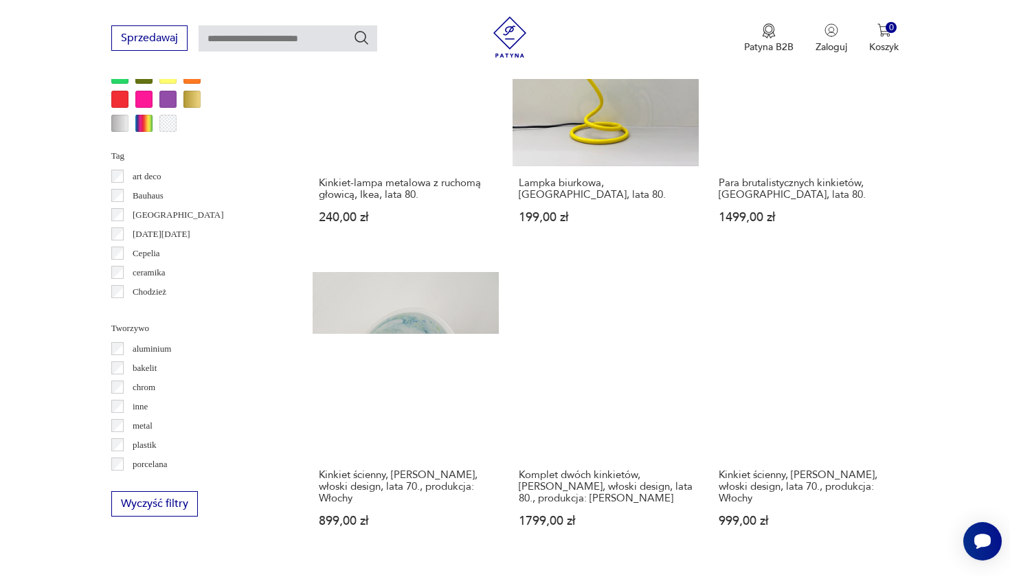
scroll to position [1200, 0]
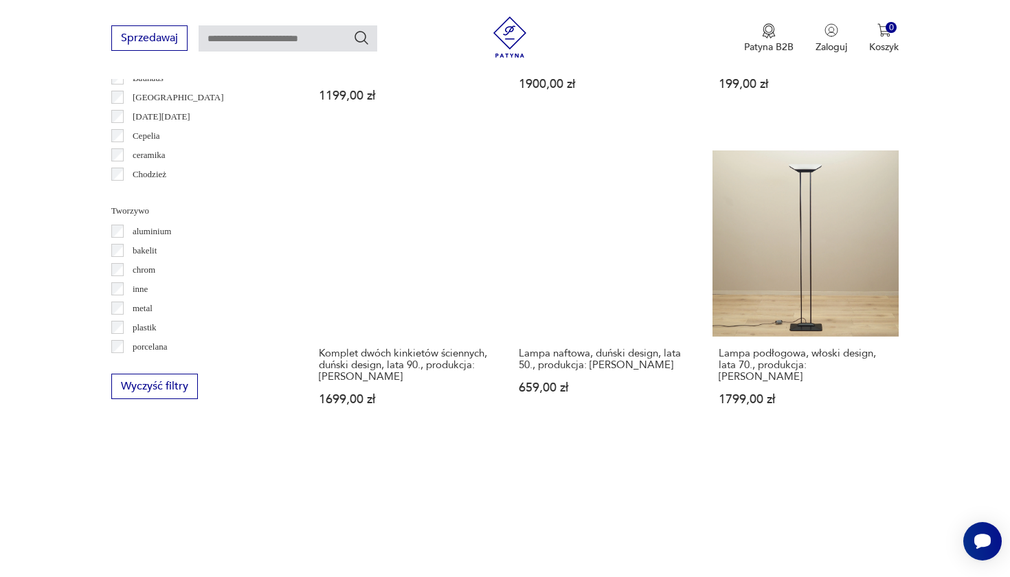
scroll to position [1317, 0]
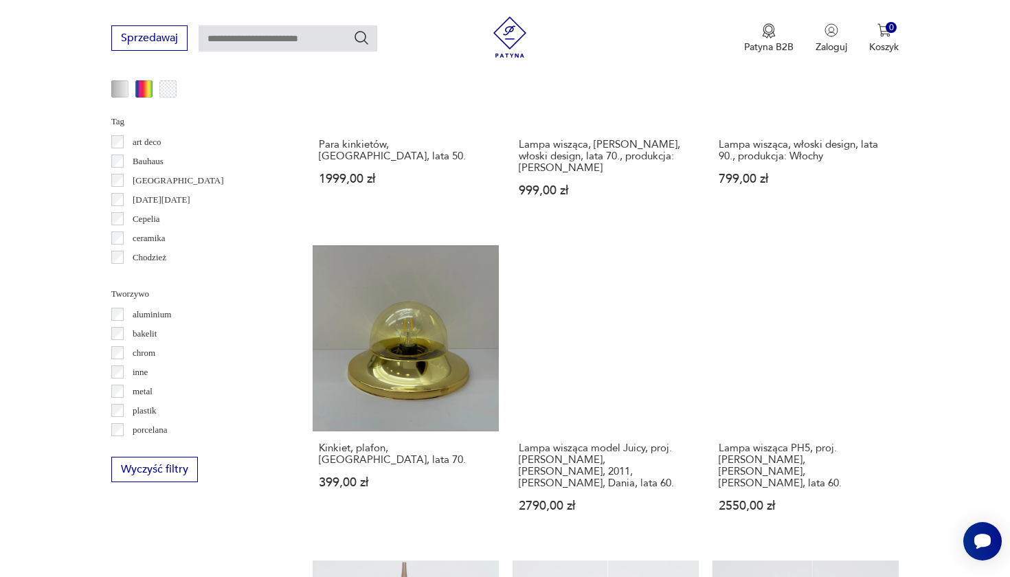
scroll to position [1236, 0]
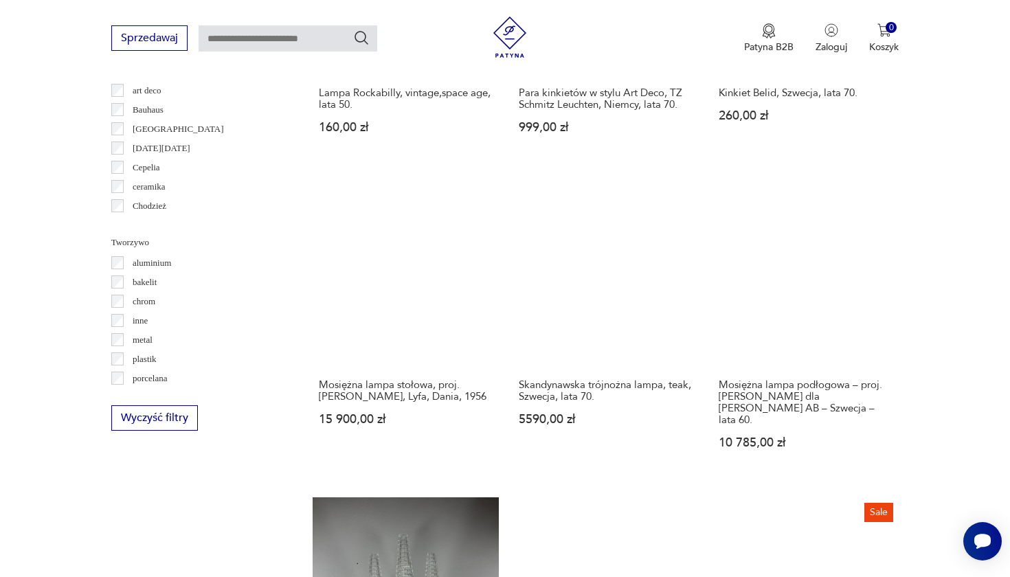
scroll to position [1291, 0]
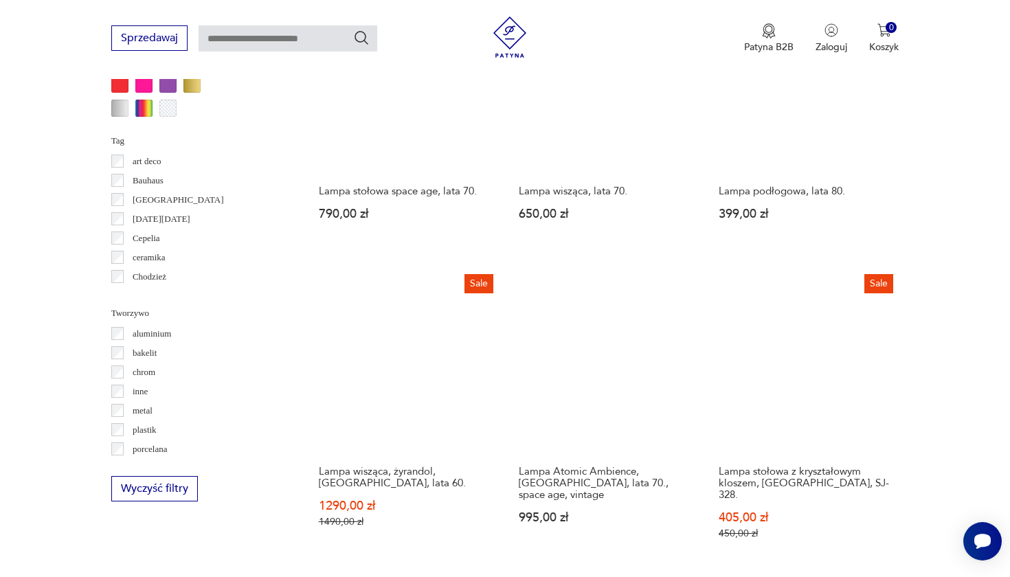
scroll to position [1215, 0]
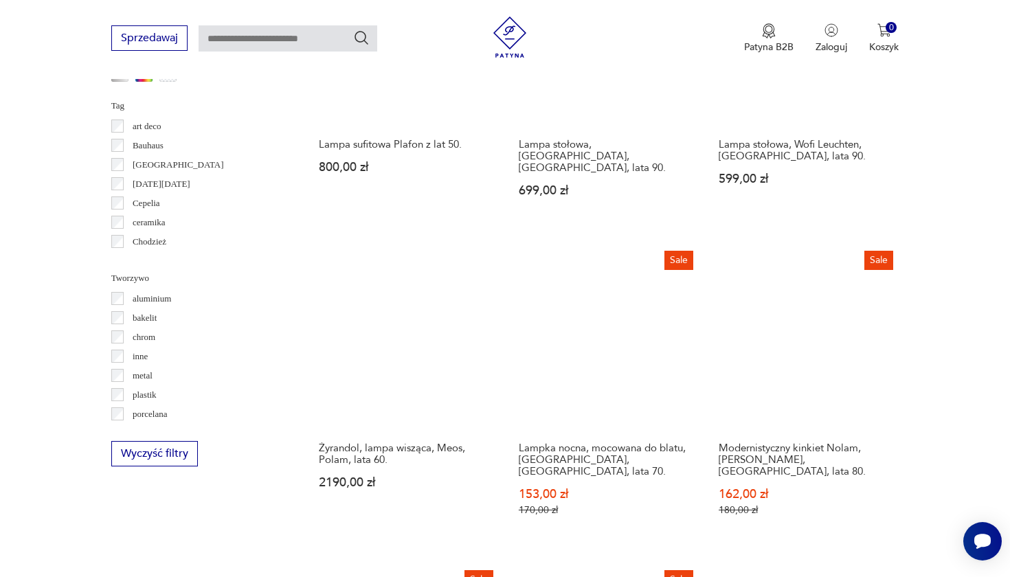
scroll to position [1292, 0]
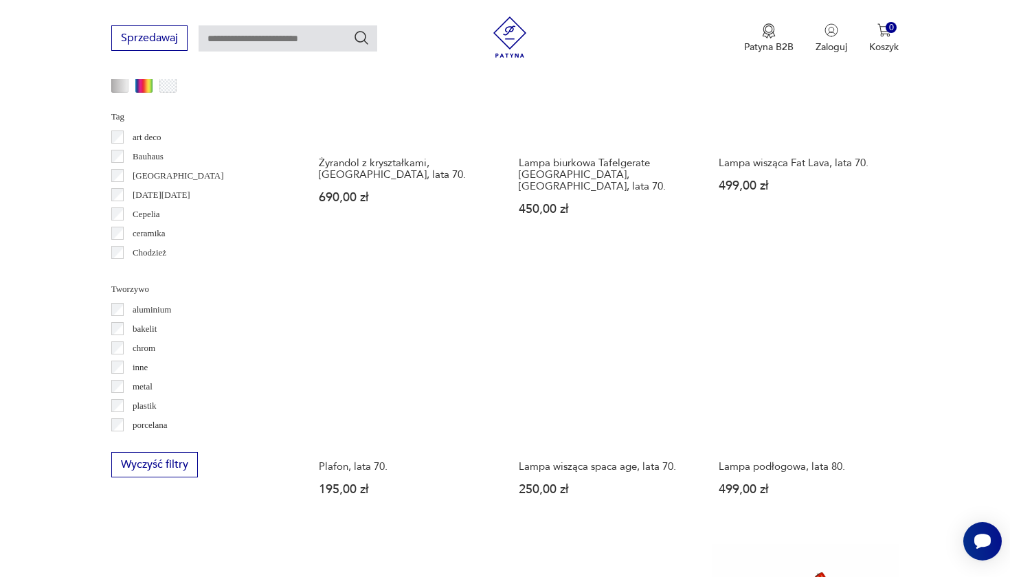
scroll to position [1241, 0]
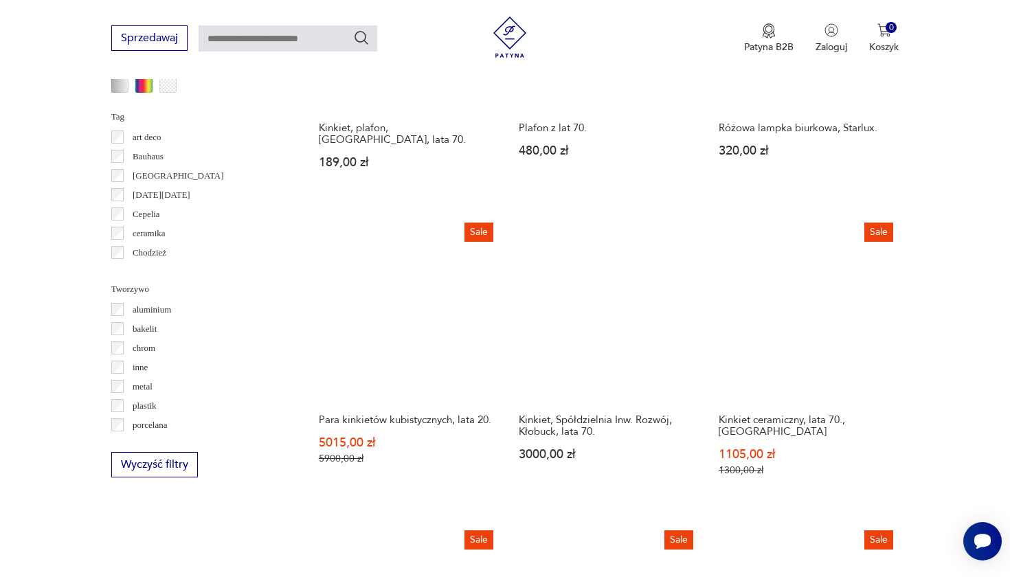
scroll to position [1238, 0]
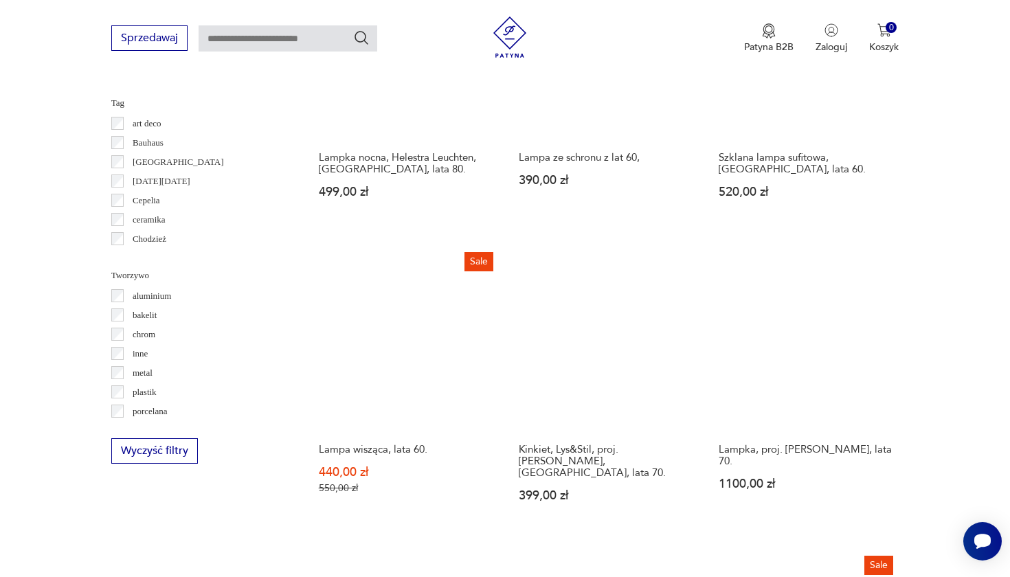
scroll to position [1252, 0]
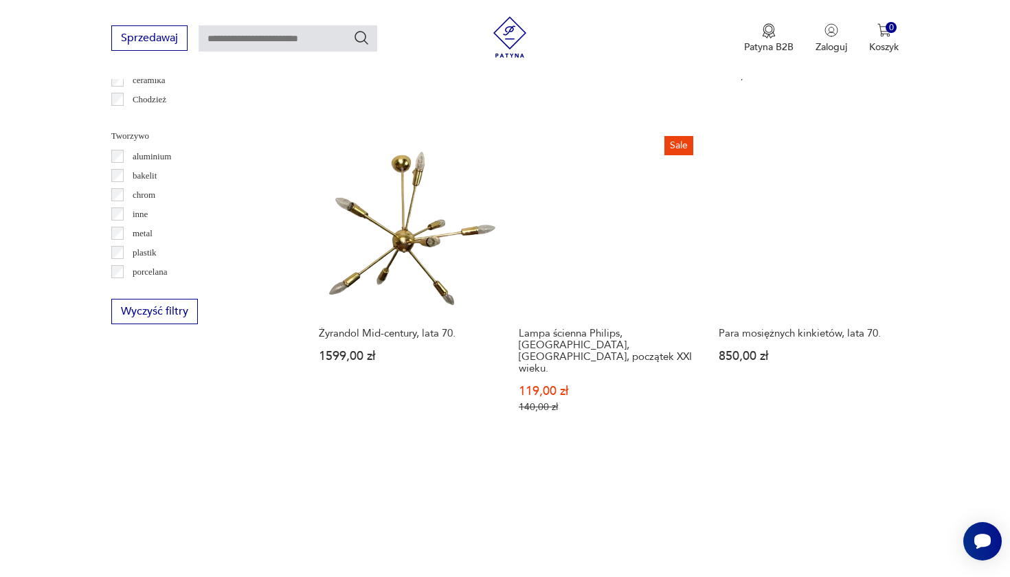
scroll to position [1392, 0]
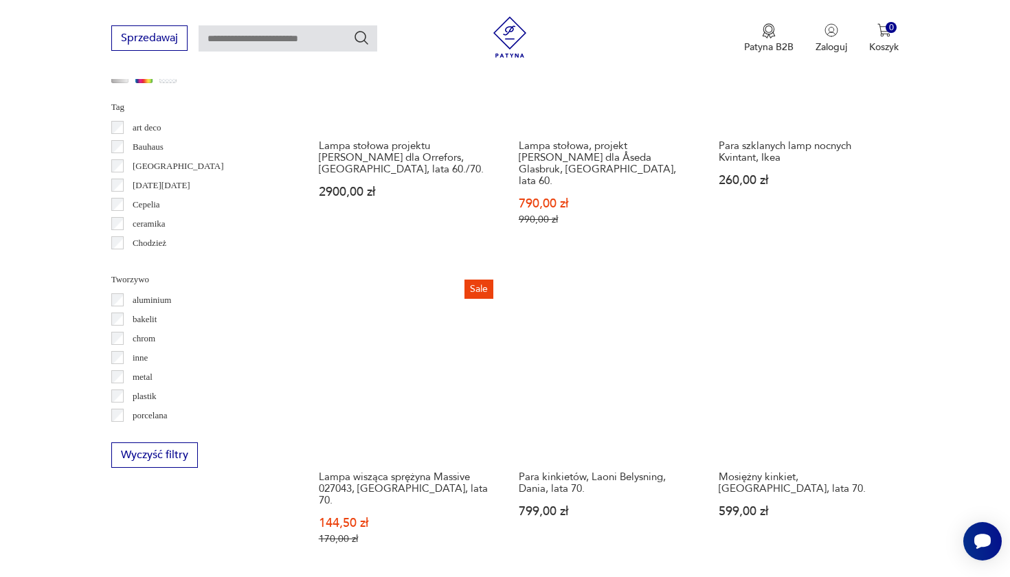
scroll to position [1268, 0]
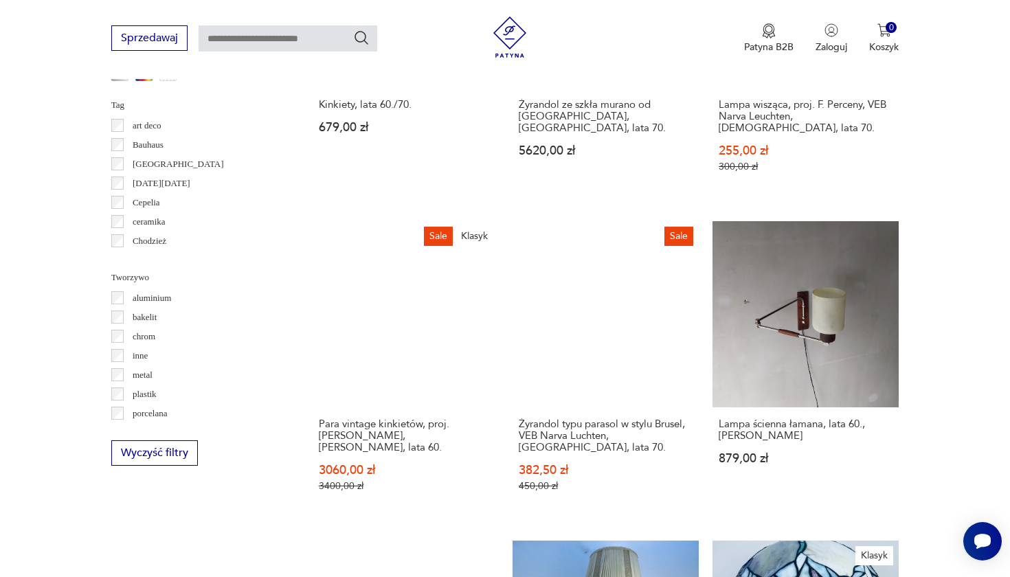
scroll to position [1269, 0]
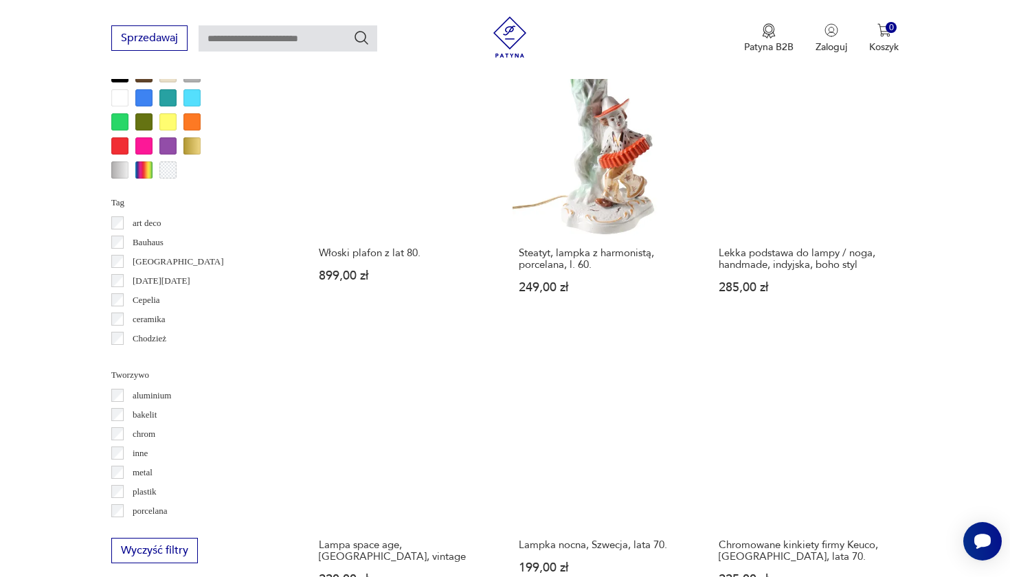
scroll to position [1155, 0]
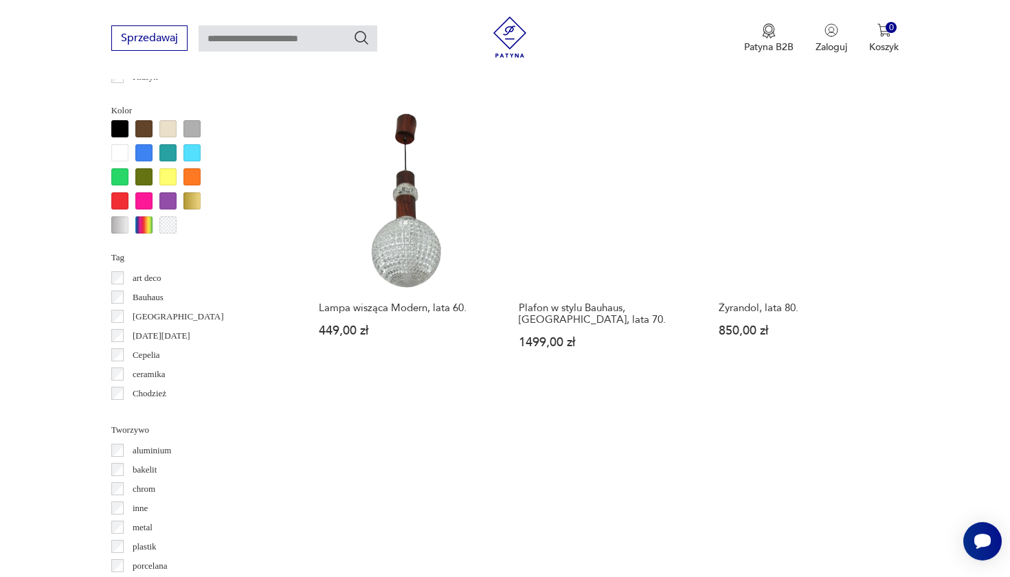
scroll to position [1132, 0]
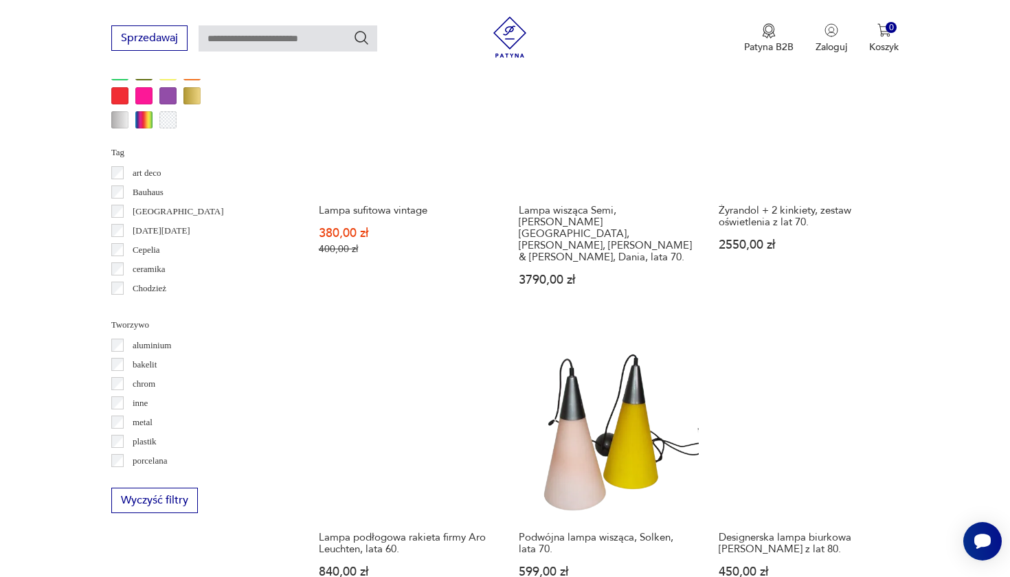
scroll to position [1204, 0]
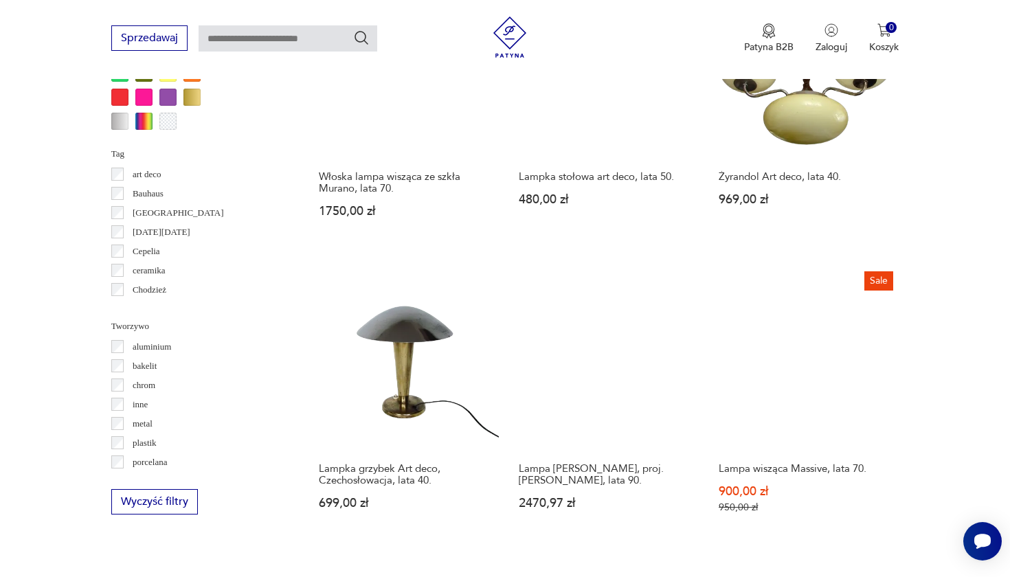
scroll to position [1201, 0]
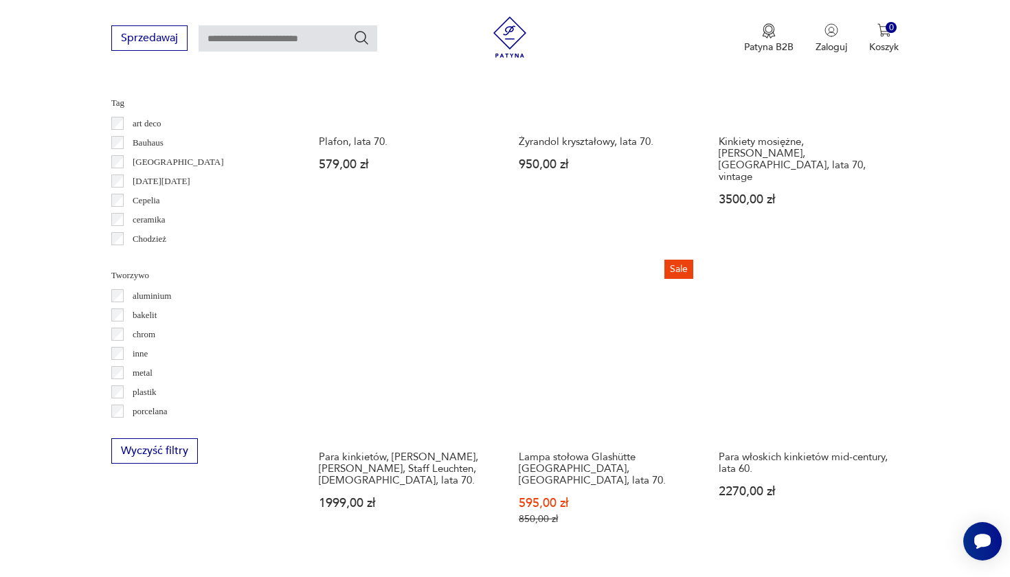
scroll to position [1263, 0]
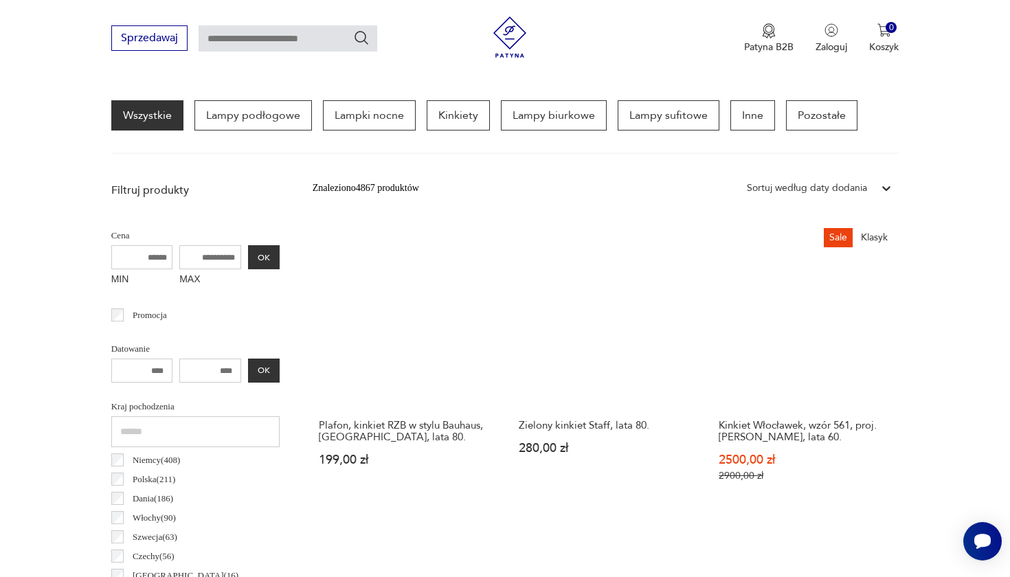
scroll to position [324, 0]
